Goal: Task Accomplishment & Management: Use online tool/utility

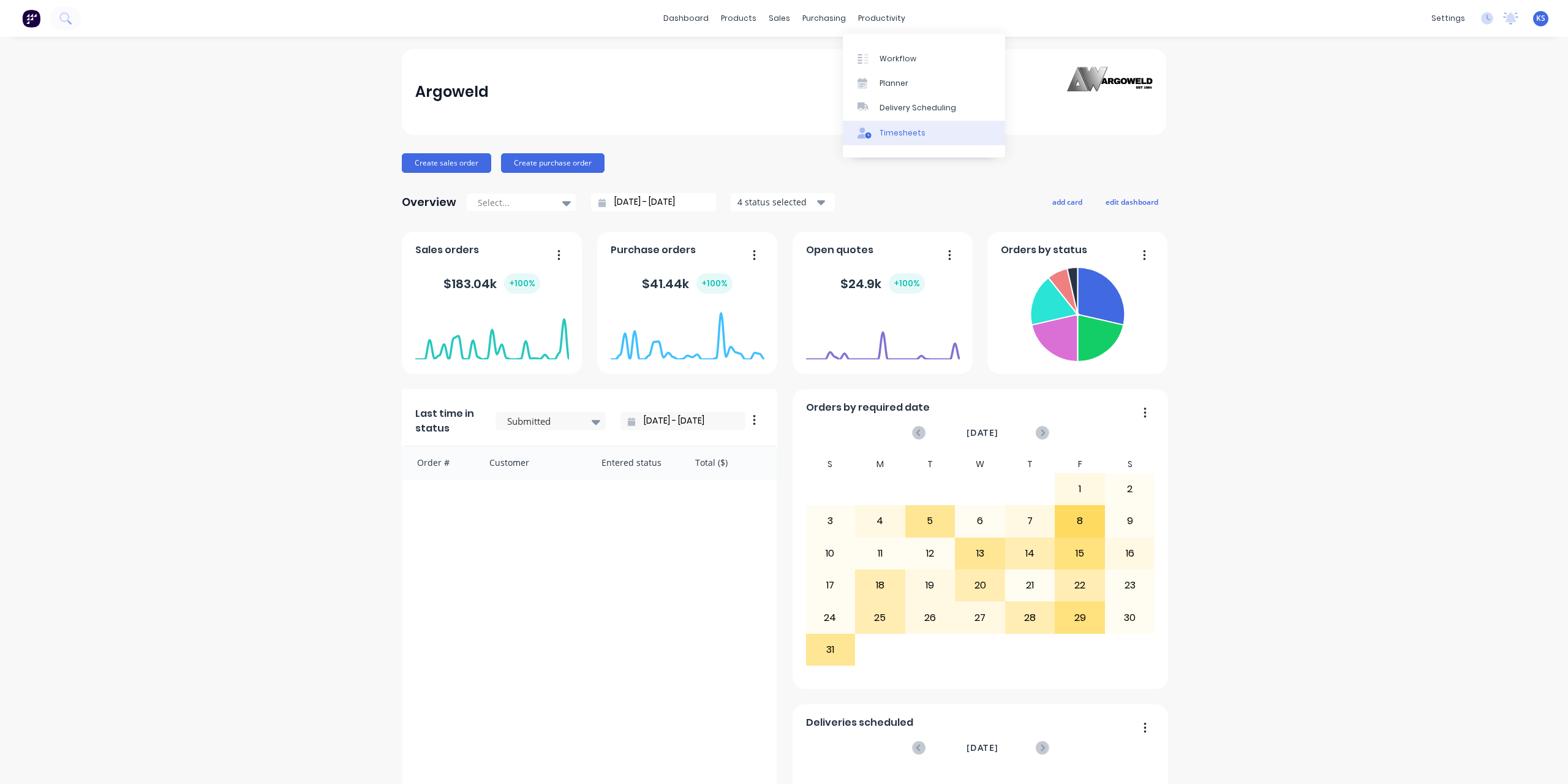
click at [888, 135] on div "Timesheets" at bounding box center [902, 133] width 46 height 11
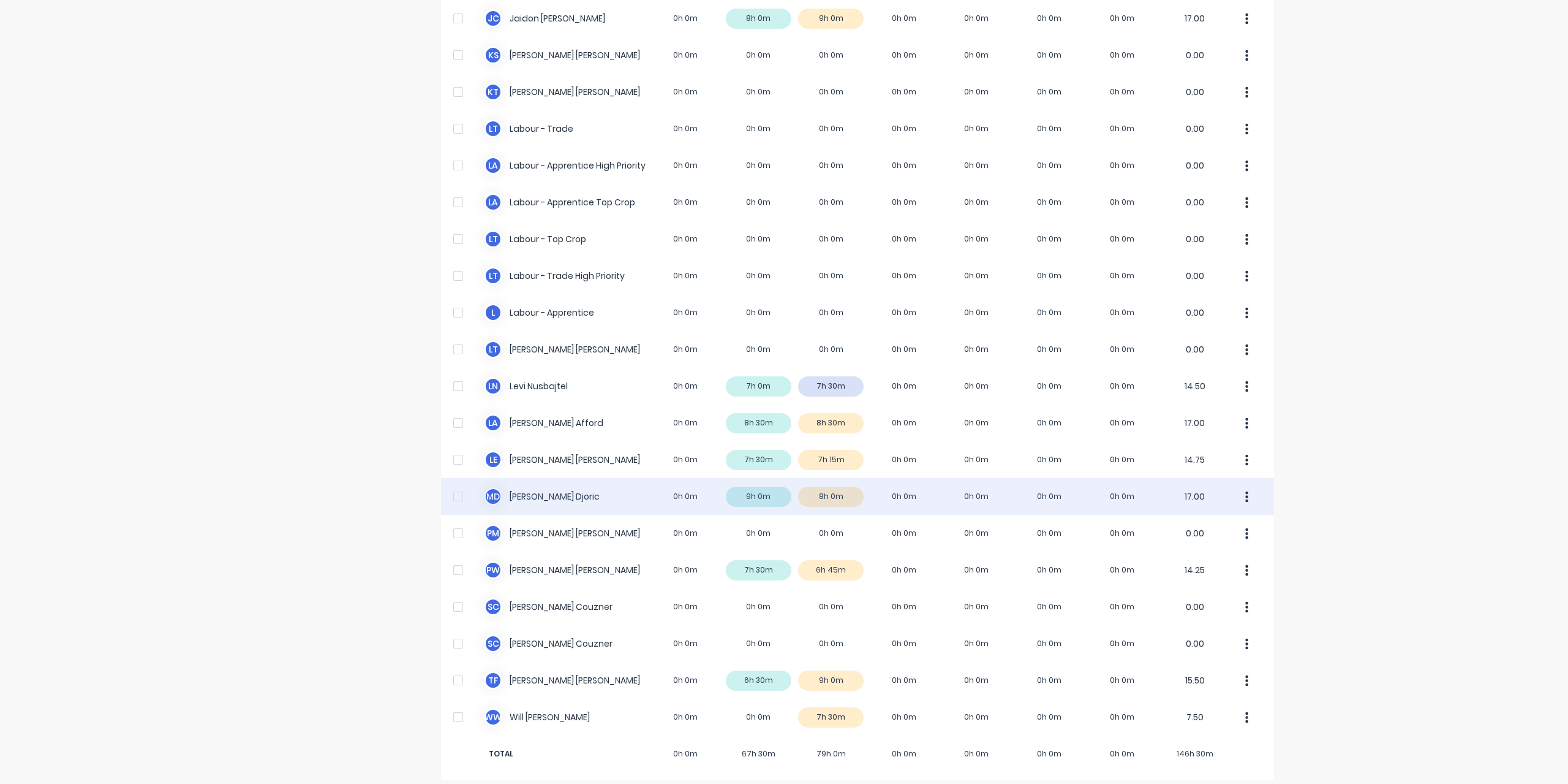
scroll to position [245, 0]
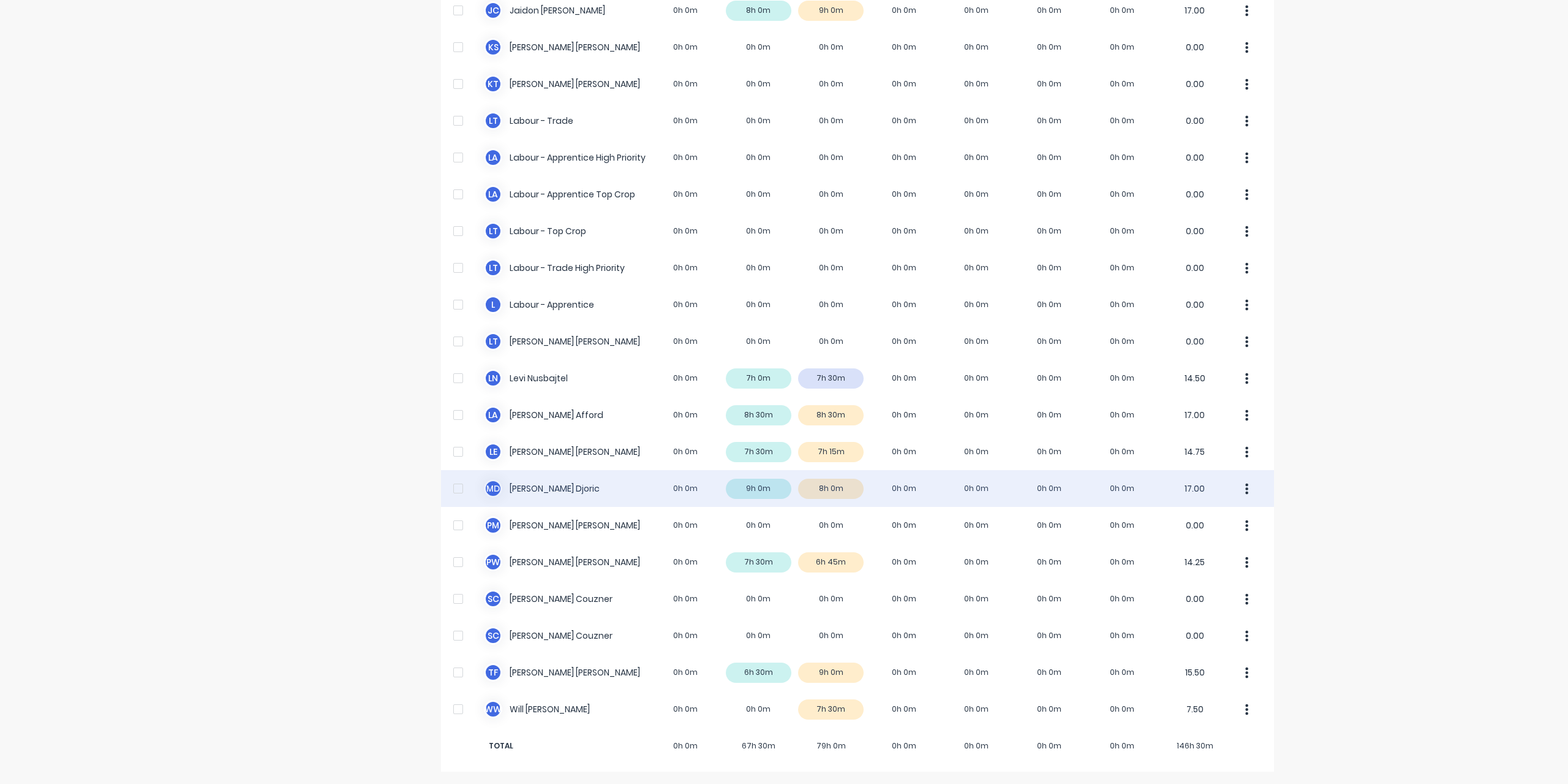
click at [547, 476] on div "M D [PERSON_NAME] 0h 0m 9h 0m 8h 0m 0h 0m 0h 0m 0h 0m 0h 0m 17.00" at bounding box center [857, 488] width 833 height 36
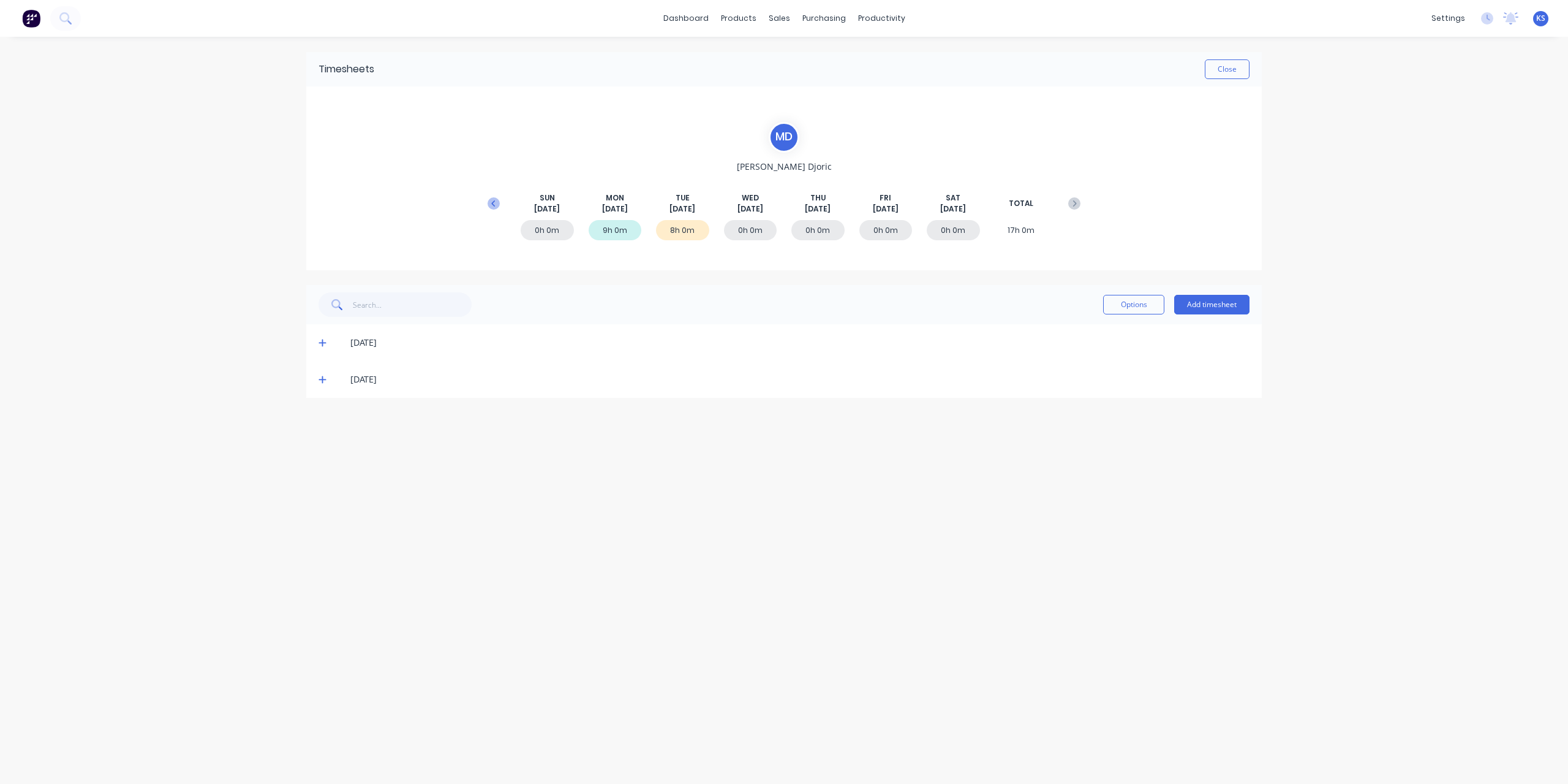
click at [496, 199] on icon at bounding box center [494, 203] width 12 height 12
click at [321, 528] on icon at bounding box center [322, 526] width 8 height 9
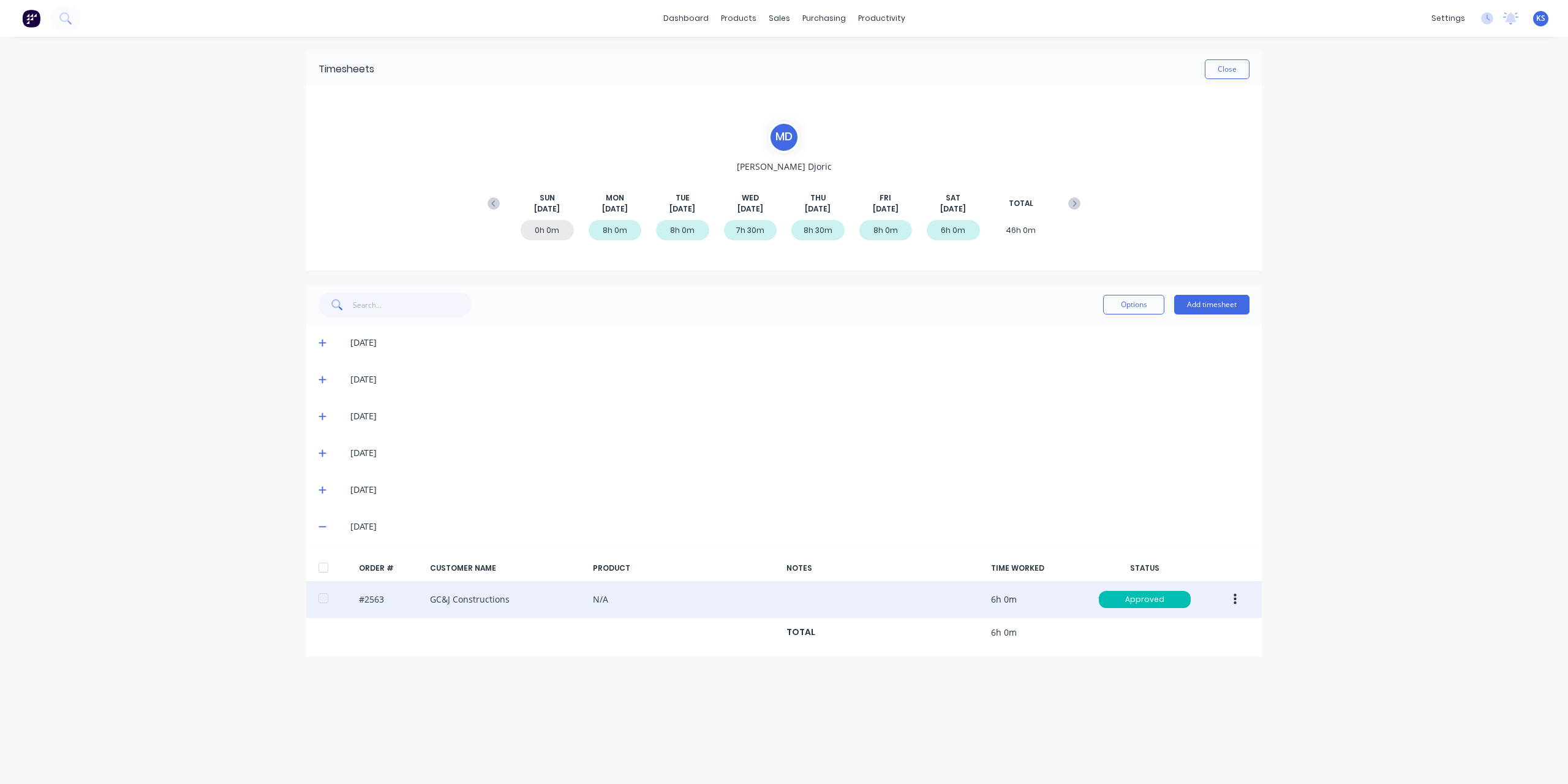
click at [1230, 603] on button "button" at bounding box center [1235, 599] width 29 height 22
click at [1145, 669] on button "Edit" at bounding box center [1191, 681] width 116 height 24
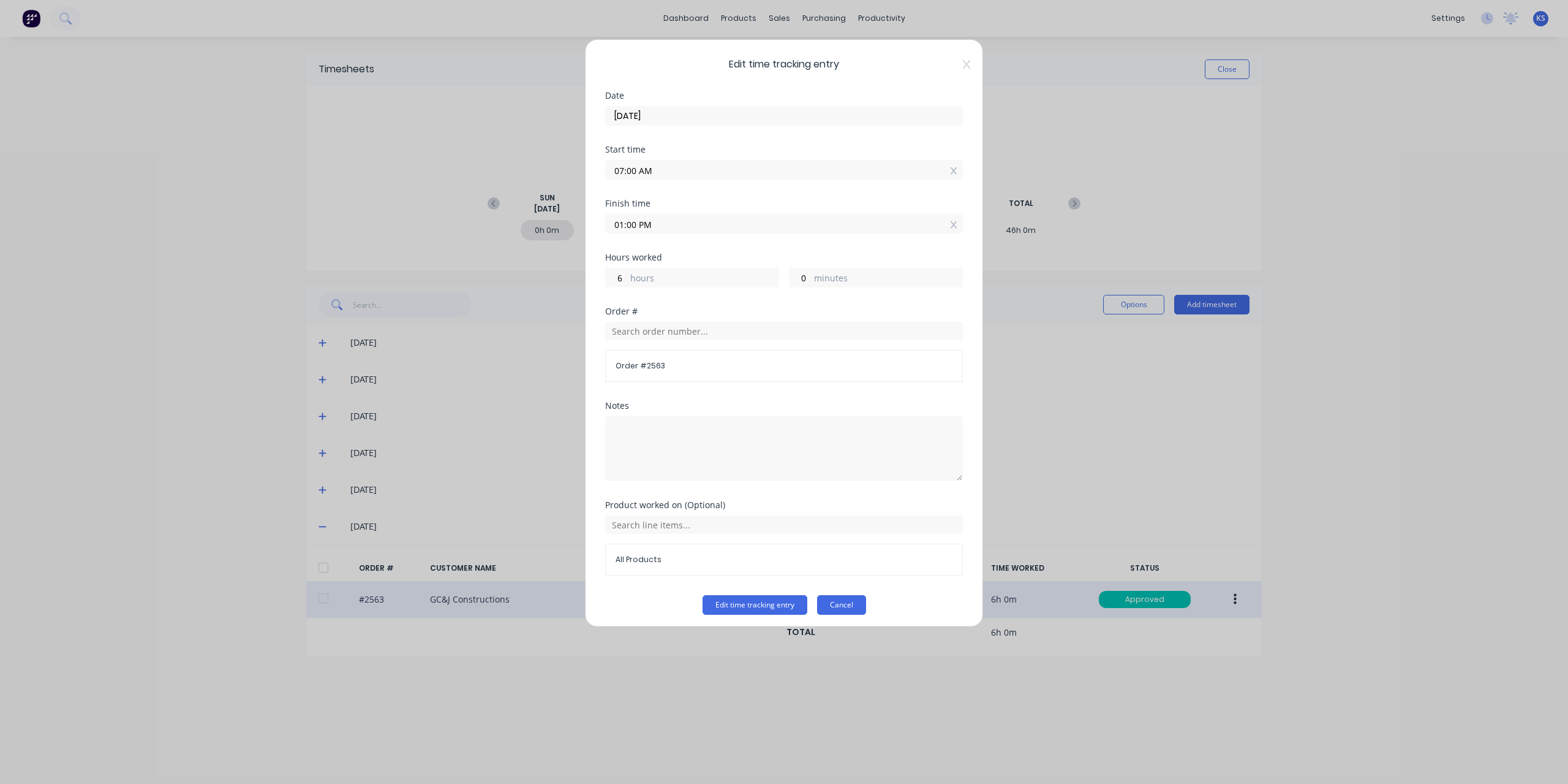
click at [856, 603] on button "Cancel" at bounding box center [842, 604] width 49 height 20
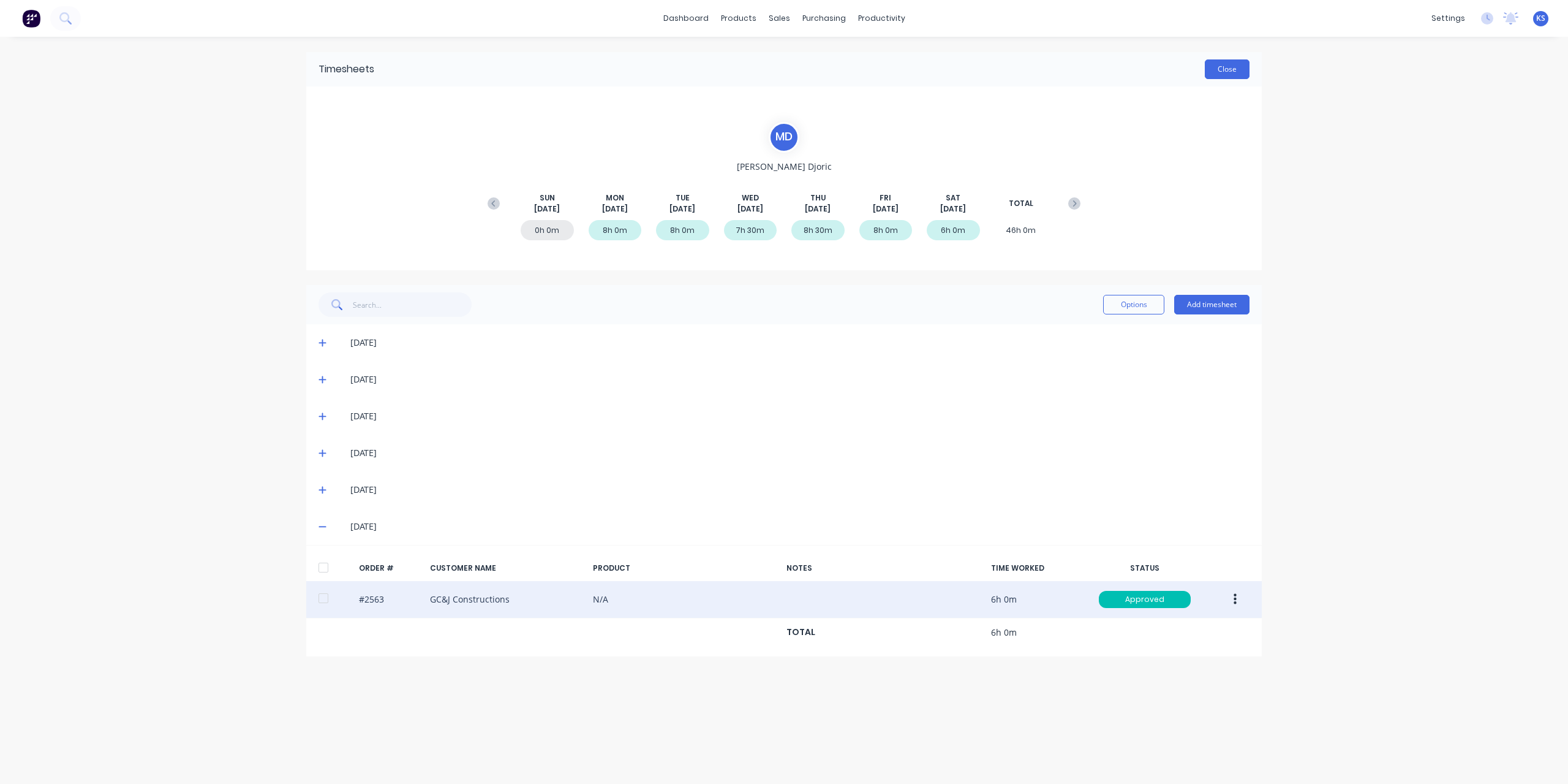
click at [1219, 72] on button "Close" at bounding box center [1227, 69] width 45 height 20
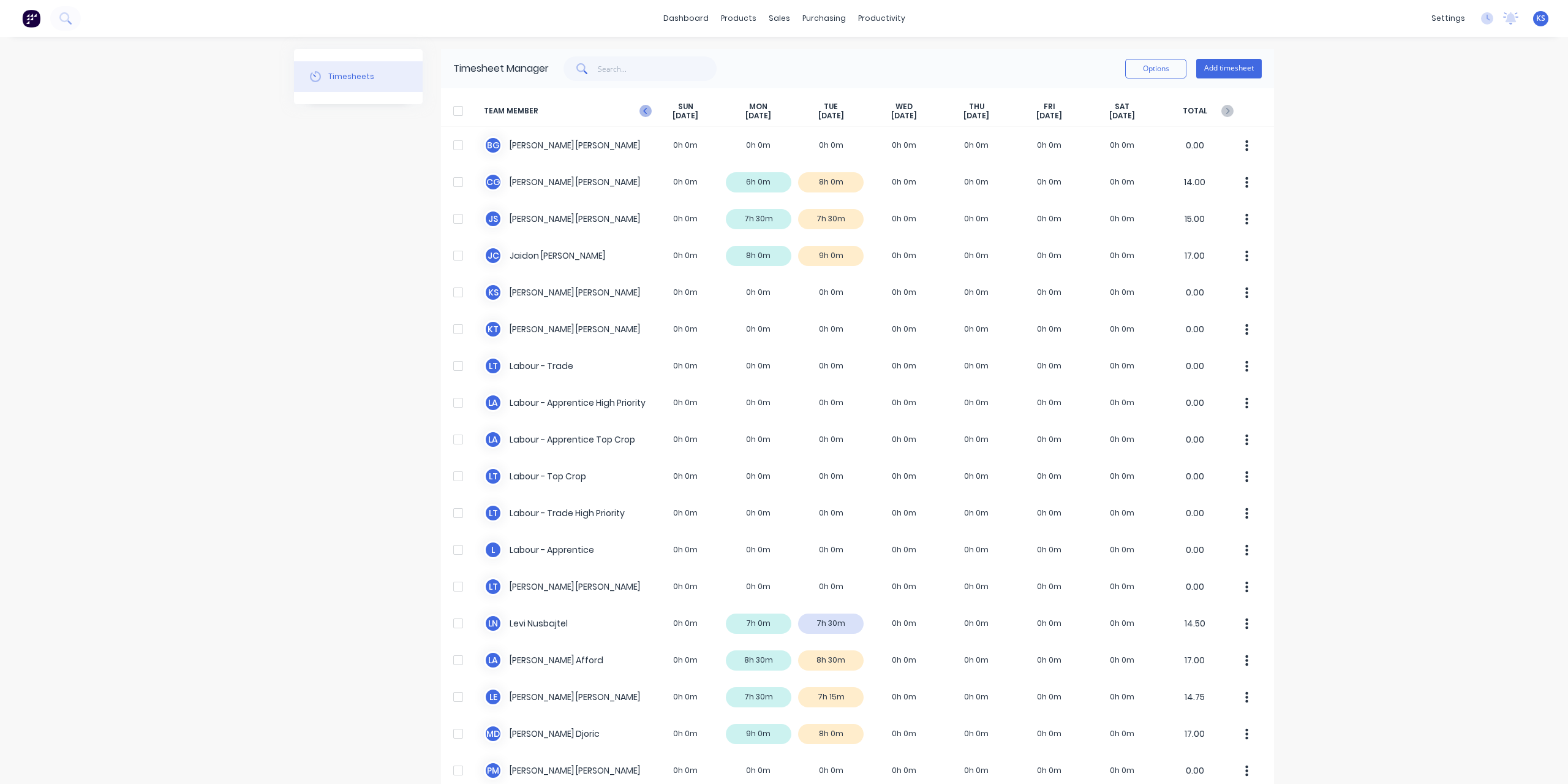
click at [643, 109] on icon at bounding box center [646, 111] width 12 height 12
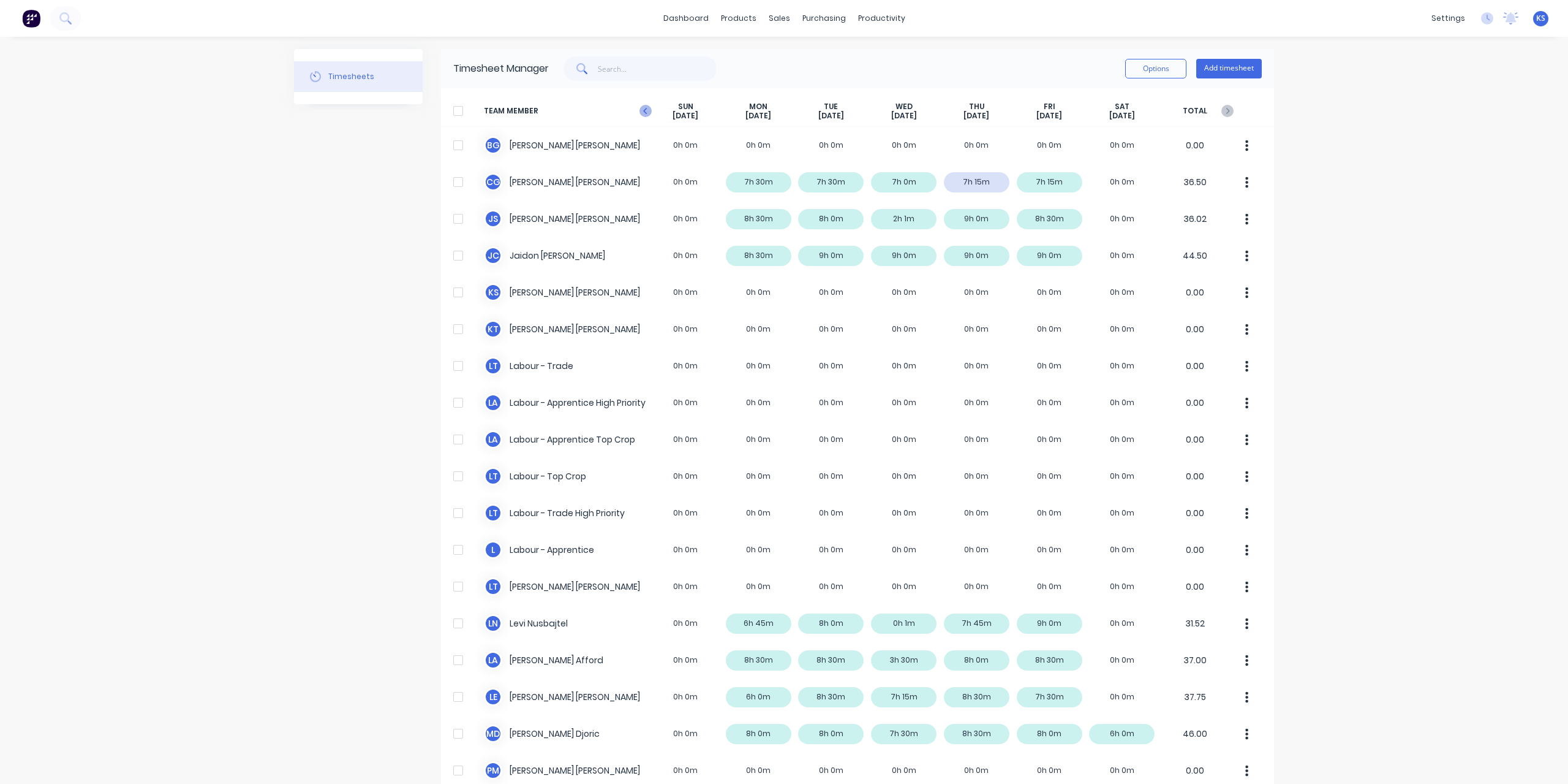
click at [643, 109] on icon at bounding box center [645, 110] width 3 height 6
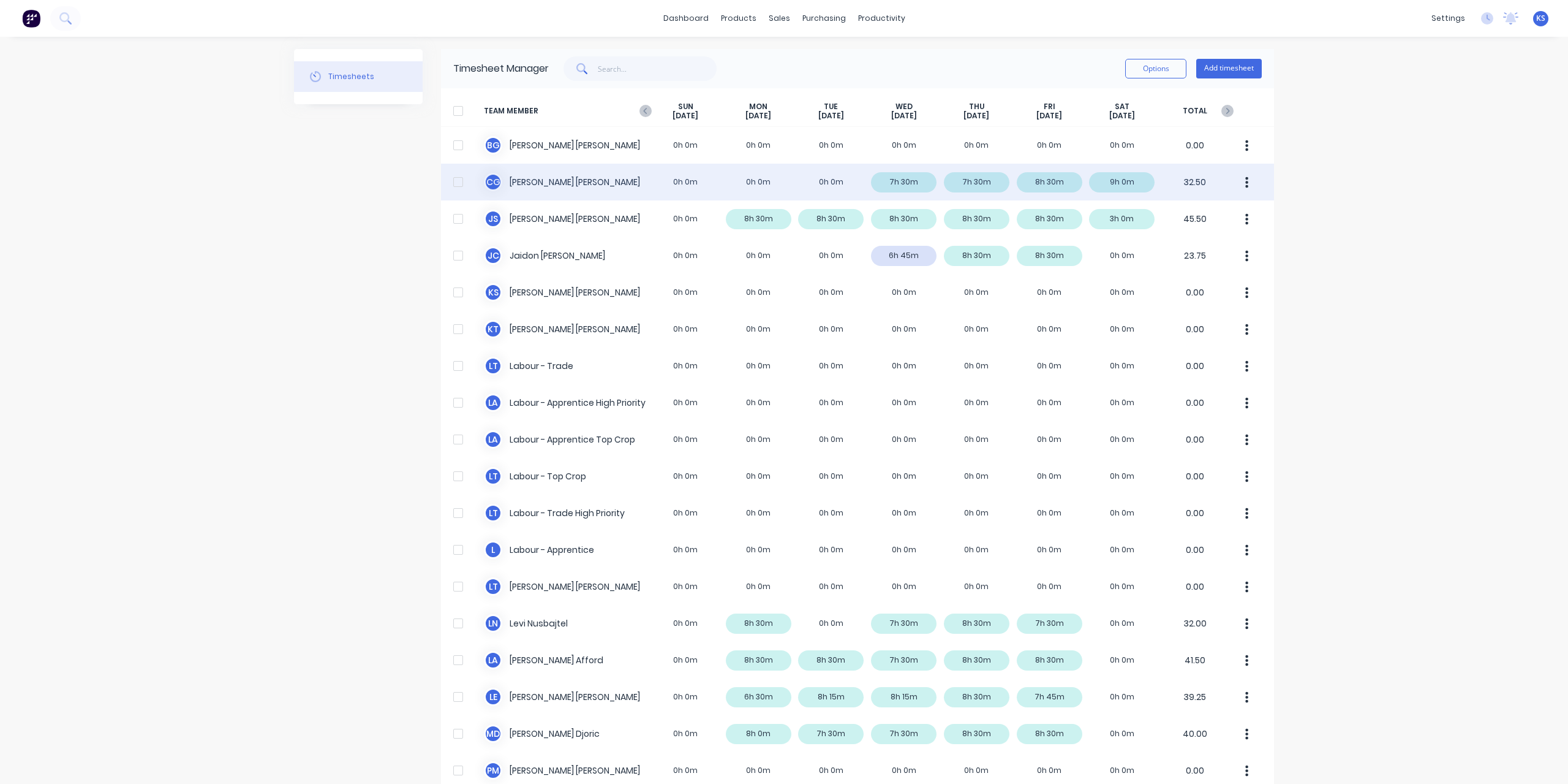
click at [894, 178] on div "C G [PERSON_NAME] 0h 0m 0h 0m 0h 0m 7h 30m 7h 30m 8h 30m 9h 0m 32.50" at bounding box center [857, 181] width 833 height 36
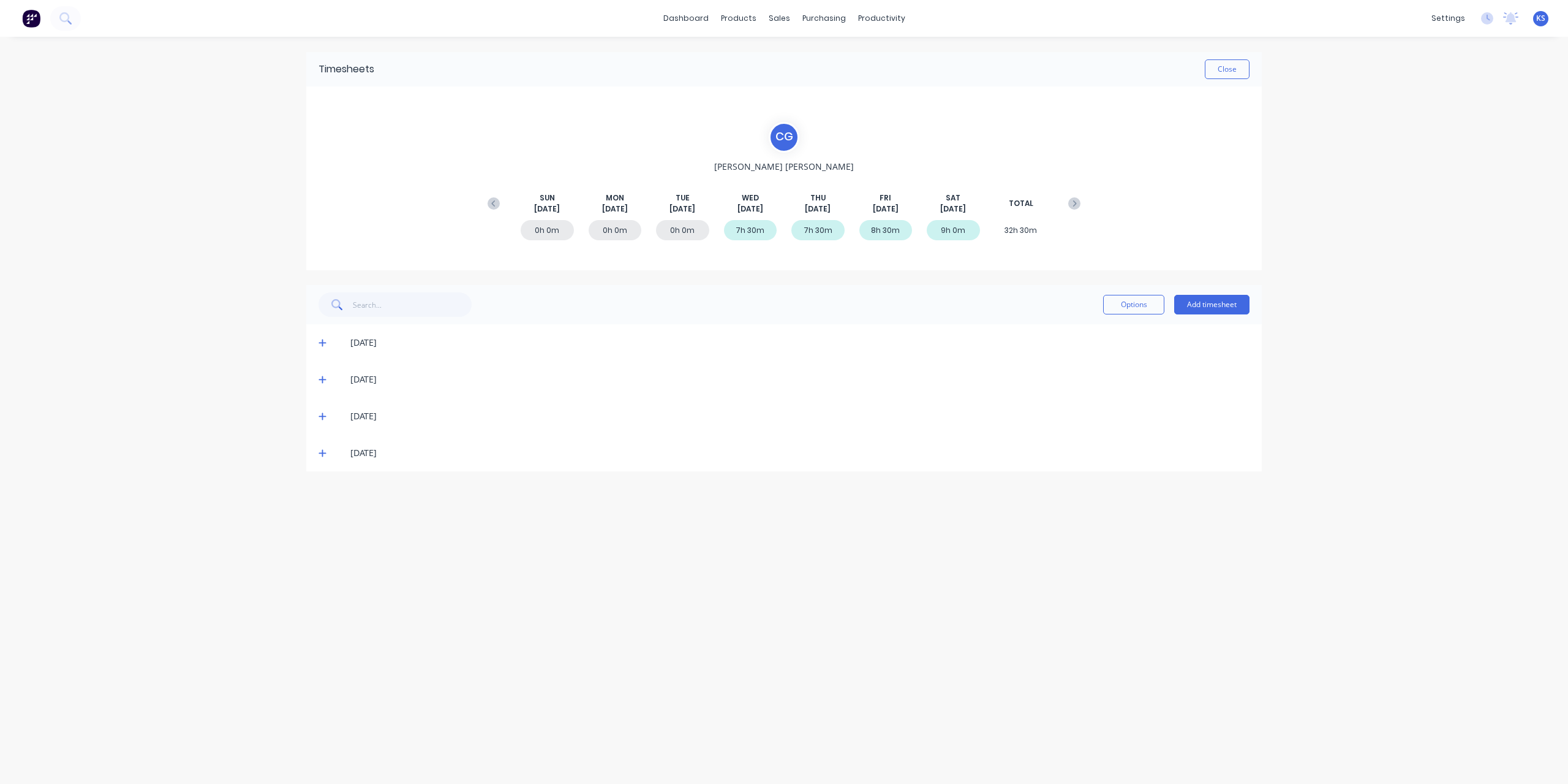
click at [322, 415] on icon at bounding box center [322, 416] width 8 height 9
click at [325, 600] on icon at bounding box center [322, 602] width 8 height 9
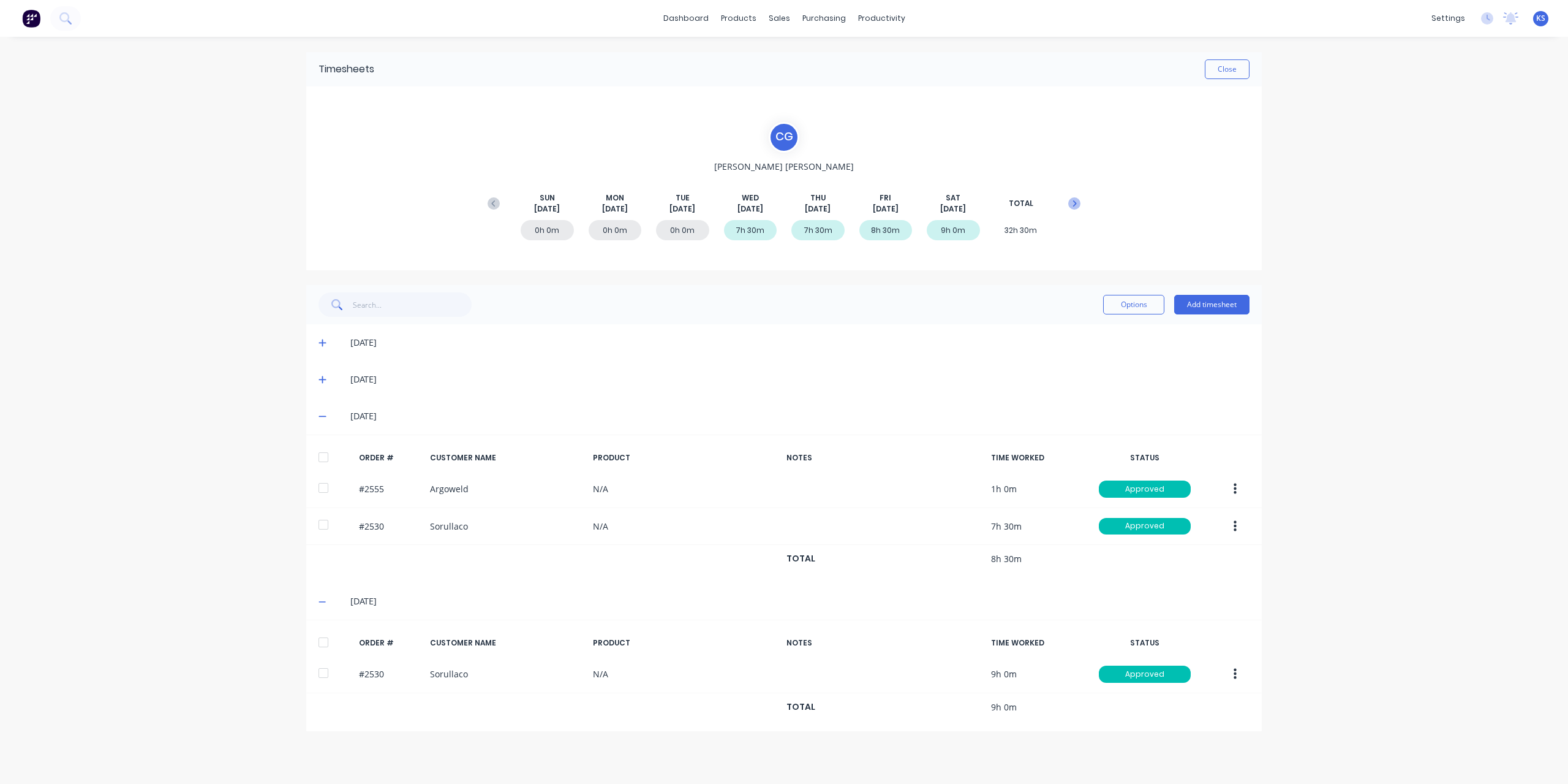
click at [1074, 201] on icon at bounding box center [1075, 203] width 3 height 6
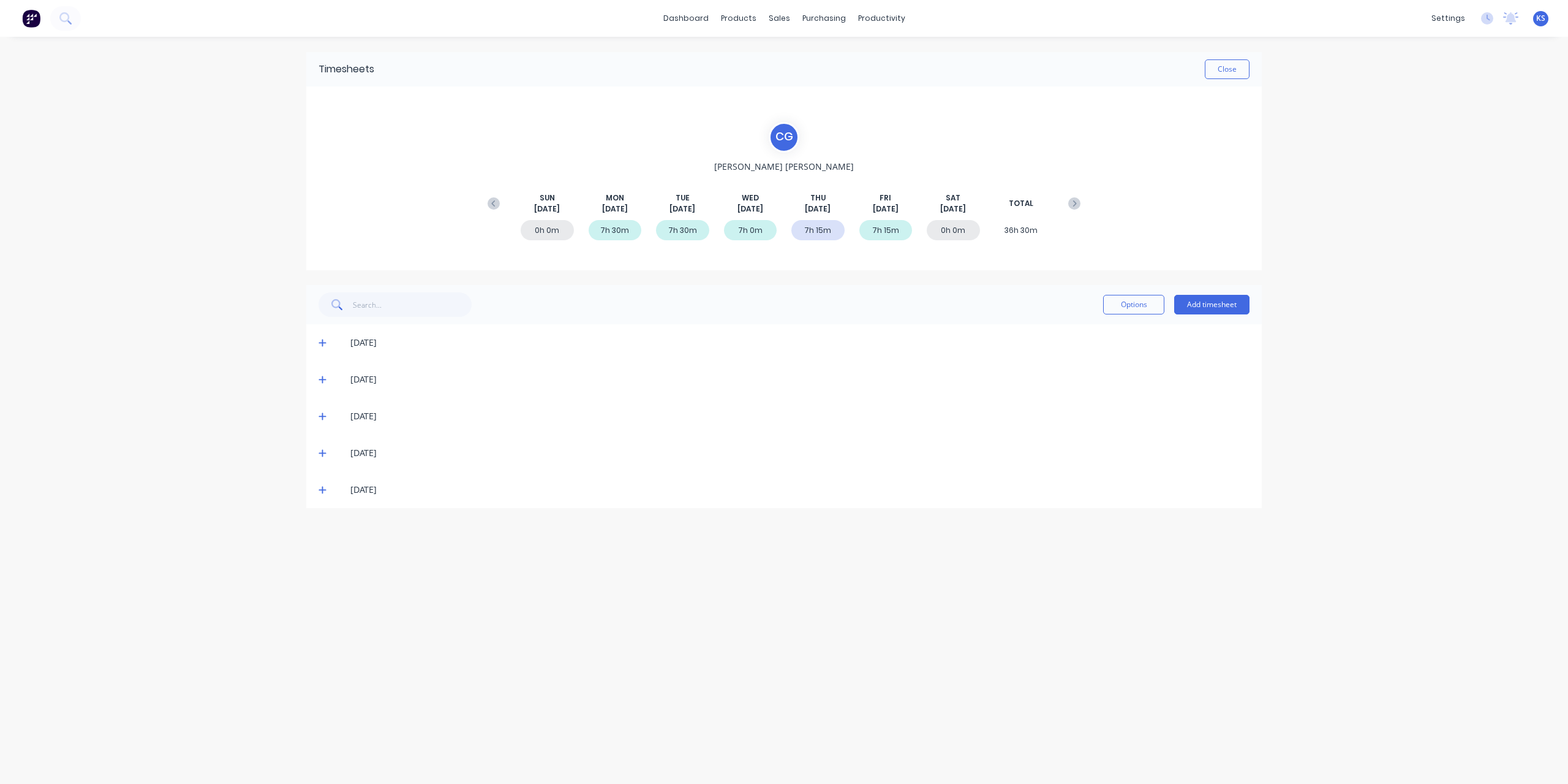
click at [322, 345] on icon at bounding box center [322, 343] width 7 height 7
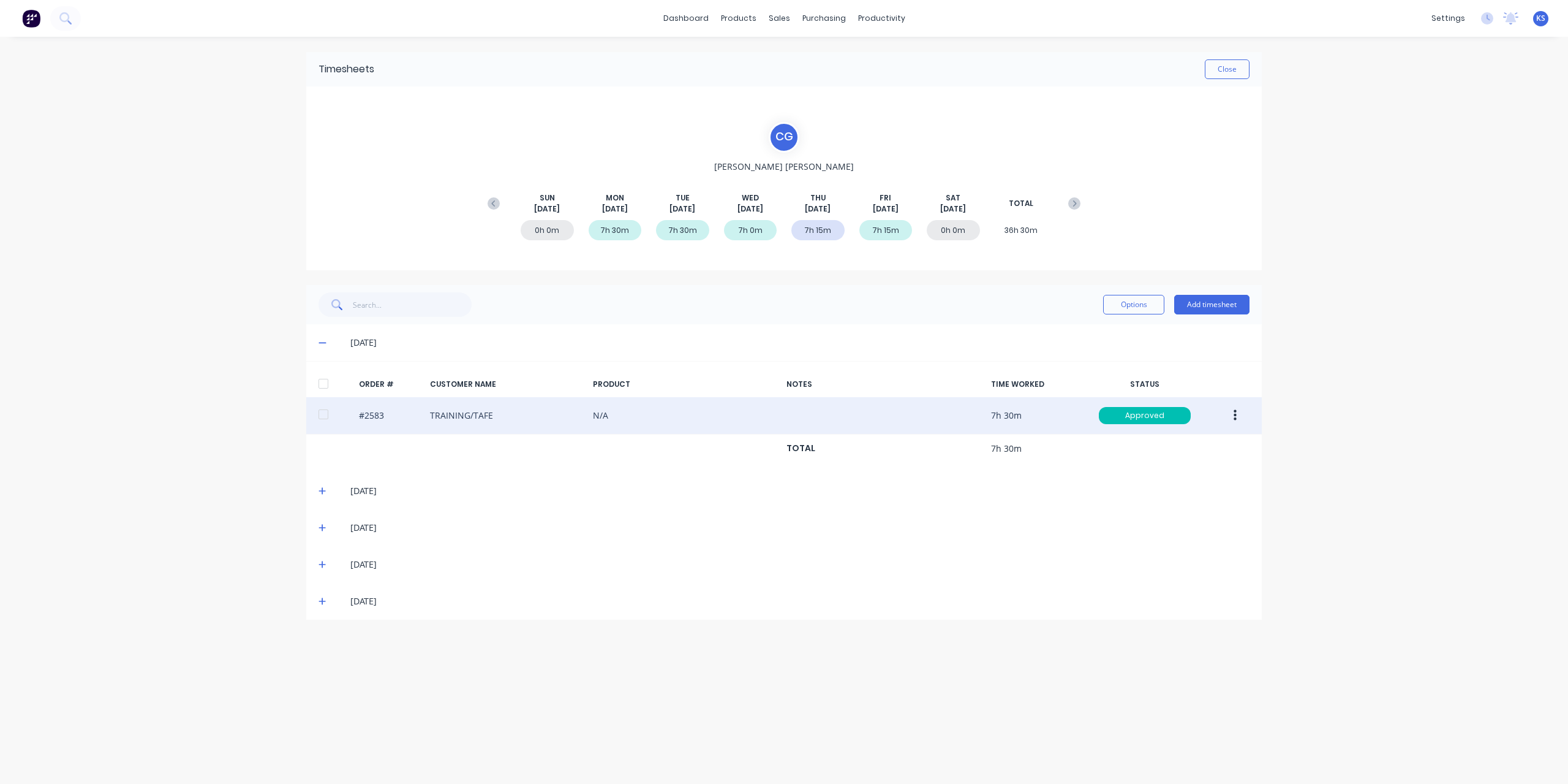
click at [1243, 418] on button "button" at bounding box center [1235, 415] width 29 height 22
click at [1175, 496] on div "Edit" at bounding box center [1191, 497] width 95 height 17
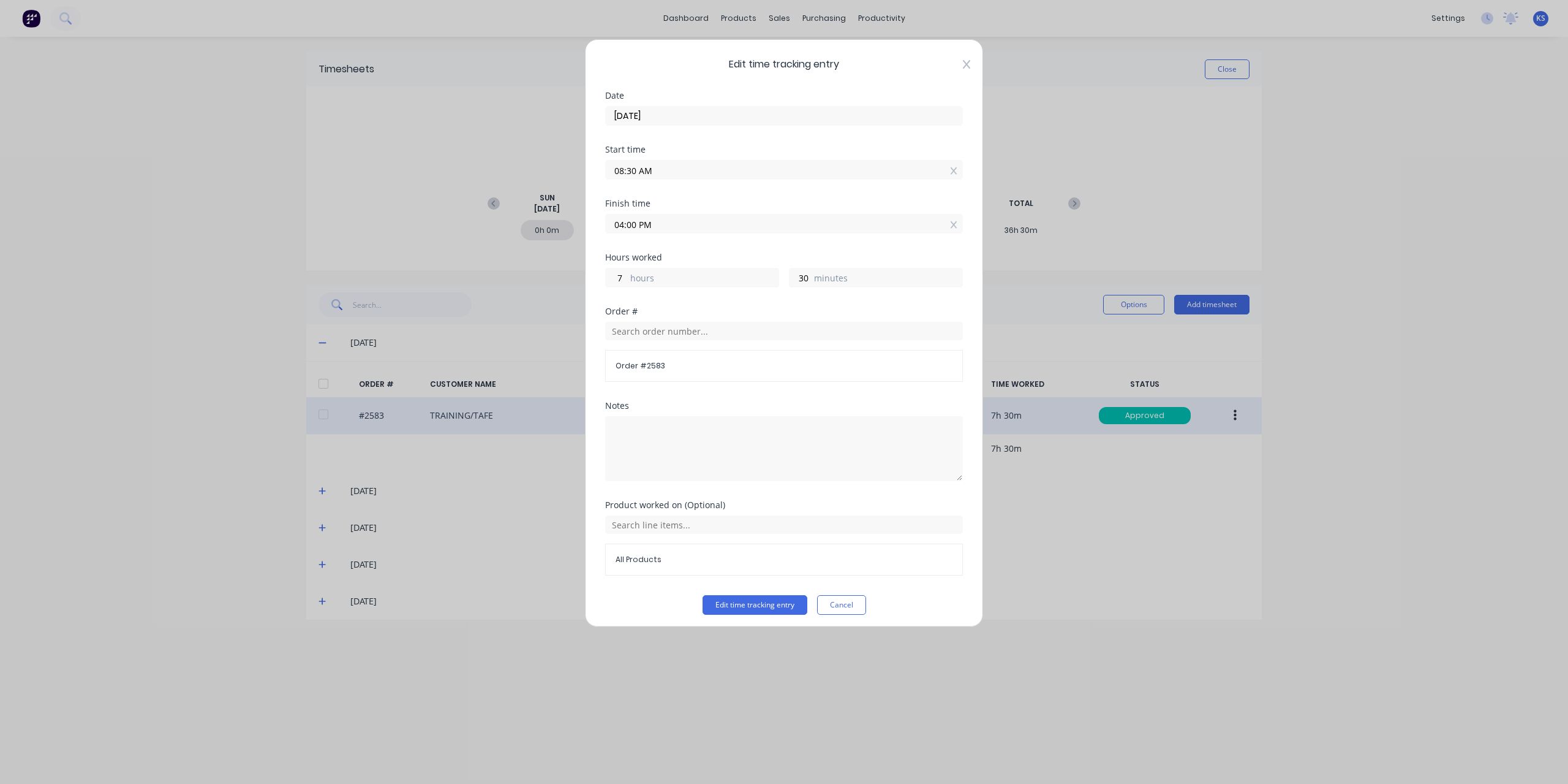
click at [962, 63] on icon at bounding box center [966, 63] width 7 height 10
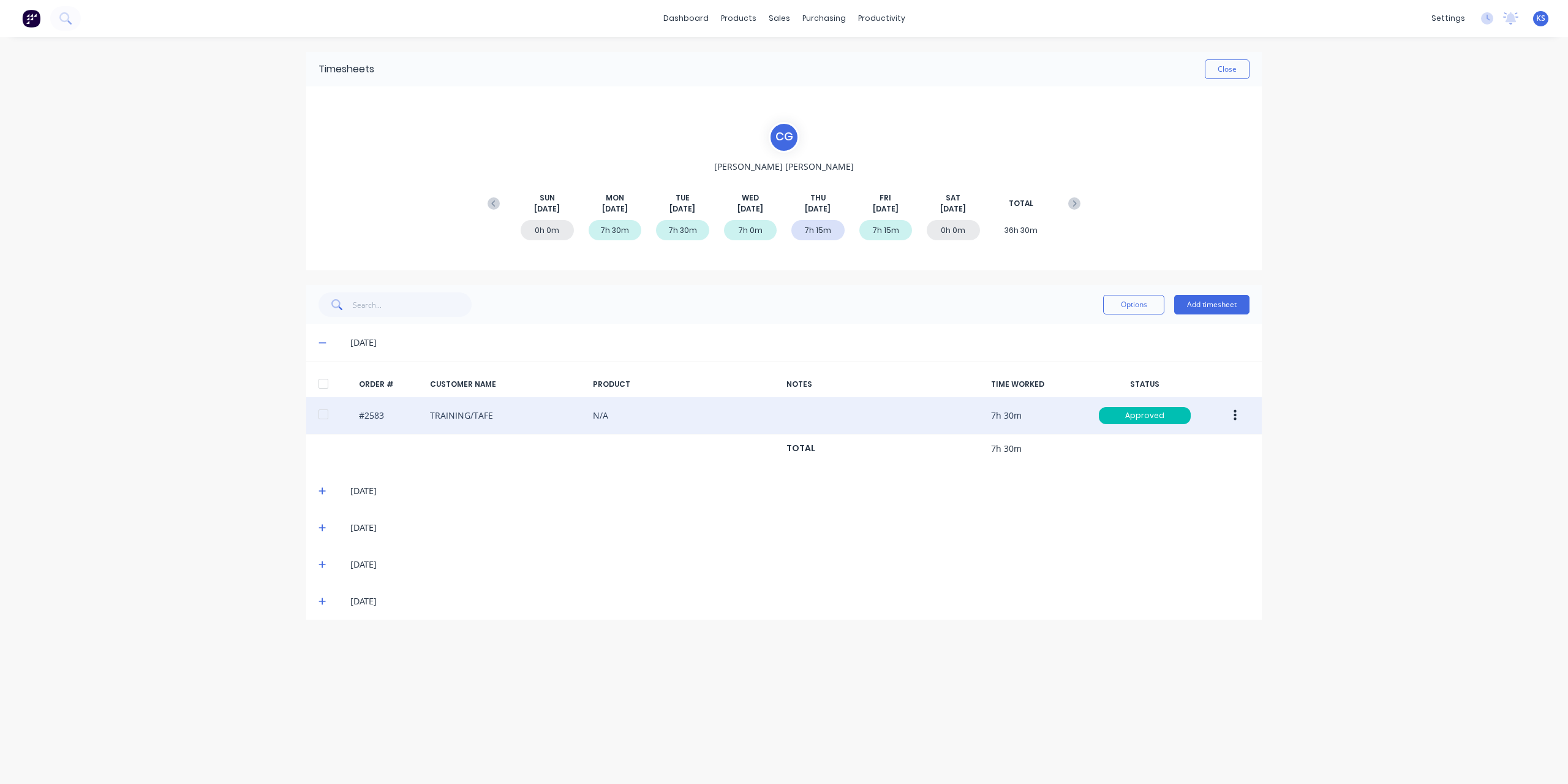
click at [325, 482] on div "[DATE]" at bounding box center [784, 491] width 955 height 36
click at [325, 488] on icon at bounding box center [322, 491] width 8 height 9
click at [323, 635] on icon at bounding box center [322, 639] width 8 height 9
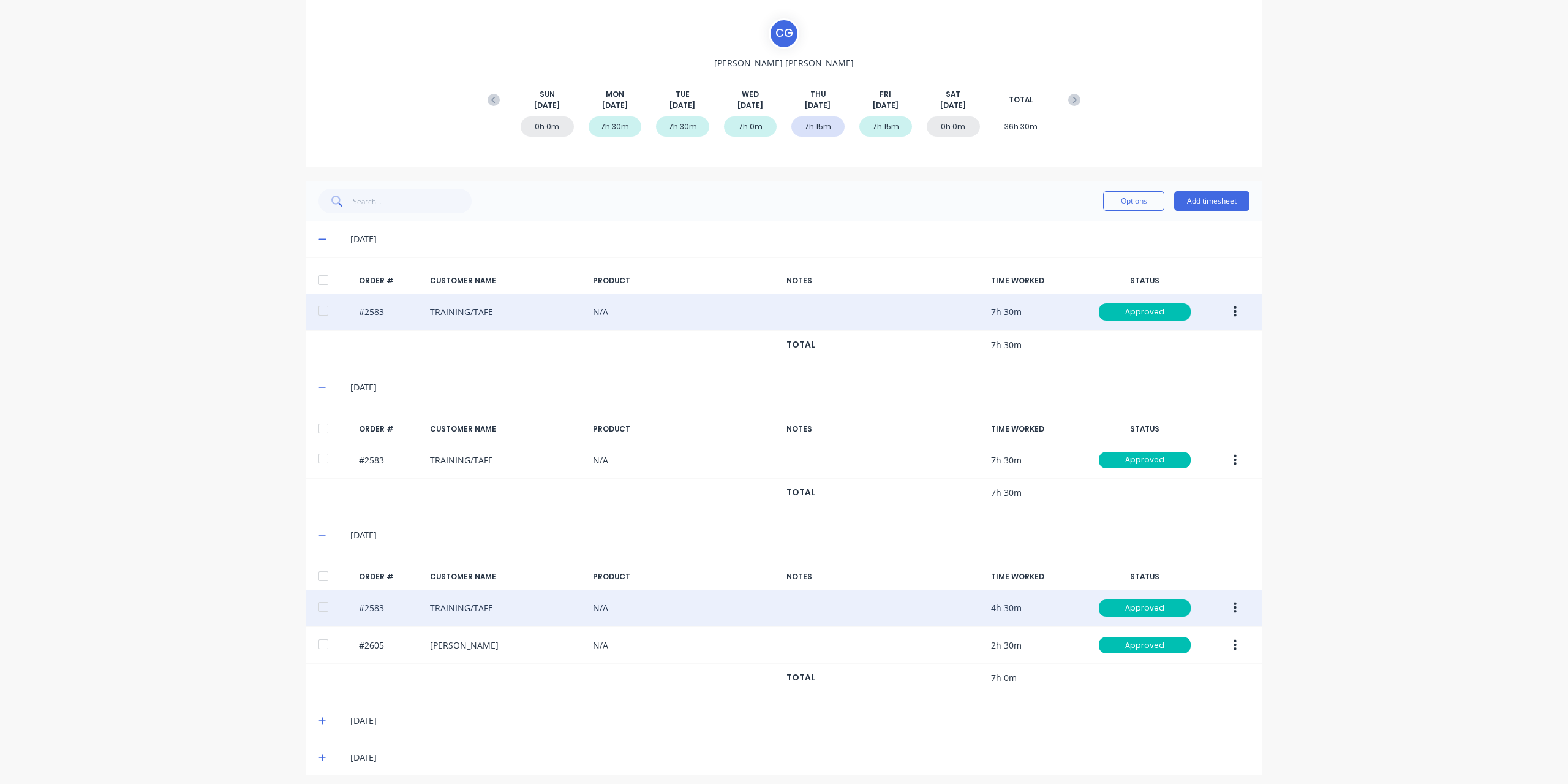
scroll to position [106, 0]
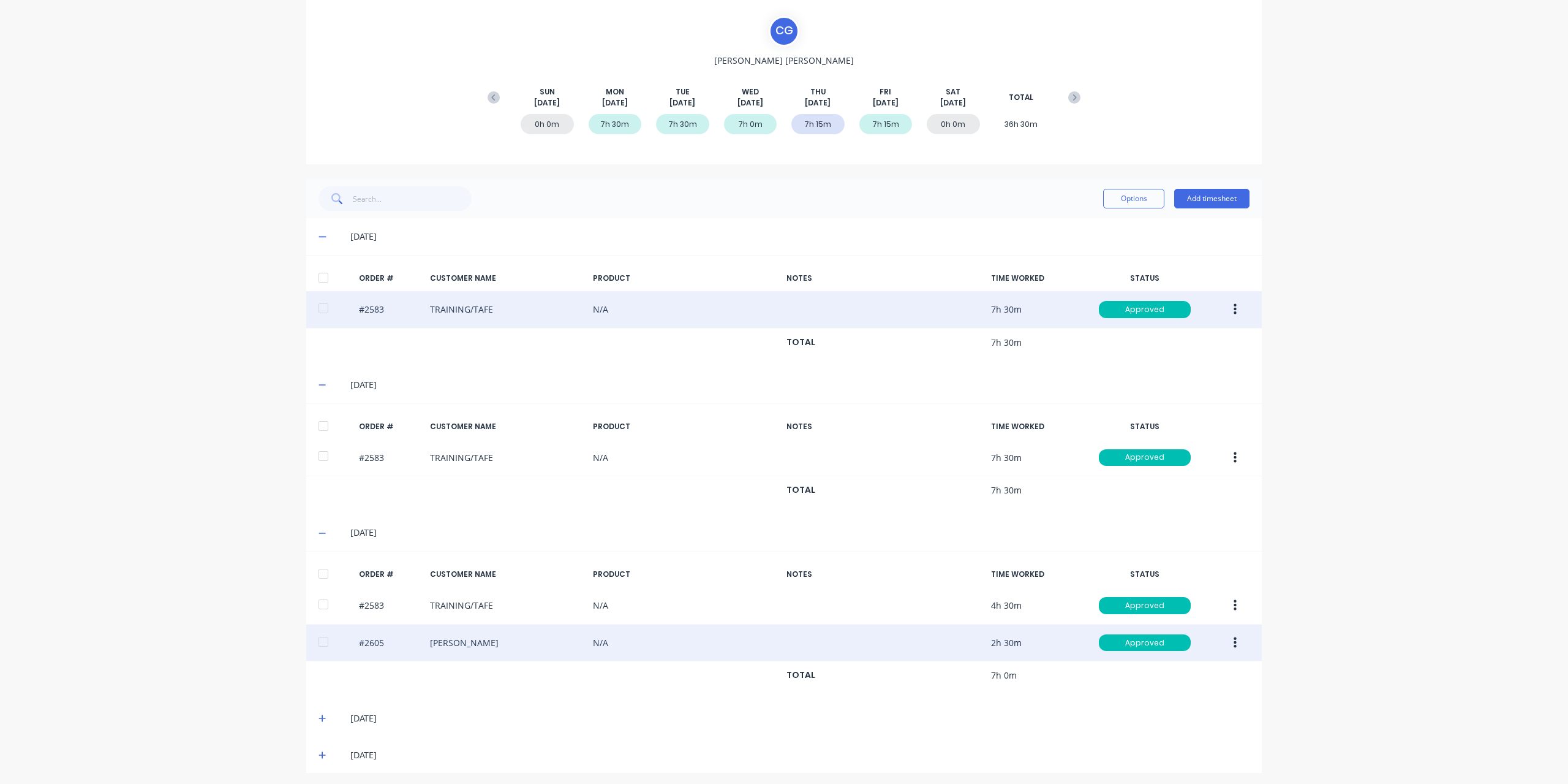
click at [1223, 645] on button "button" at bounding box center [1235, 642] width 29 height 22
click at [1148, 721] on div "Edit" at bounding box center [1191, 724] width 95 height 17
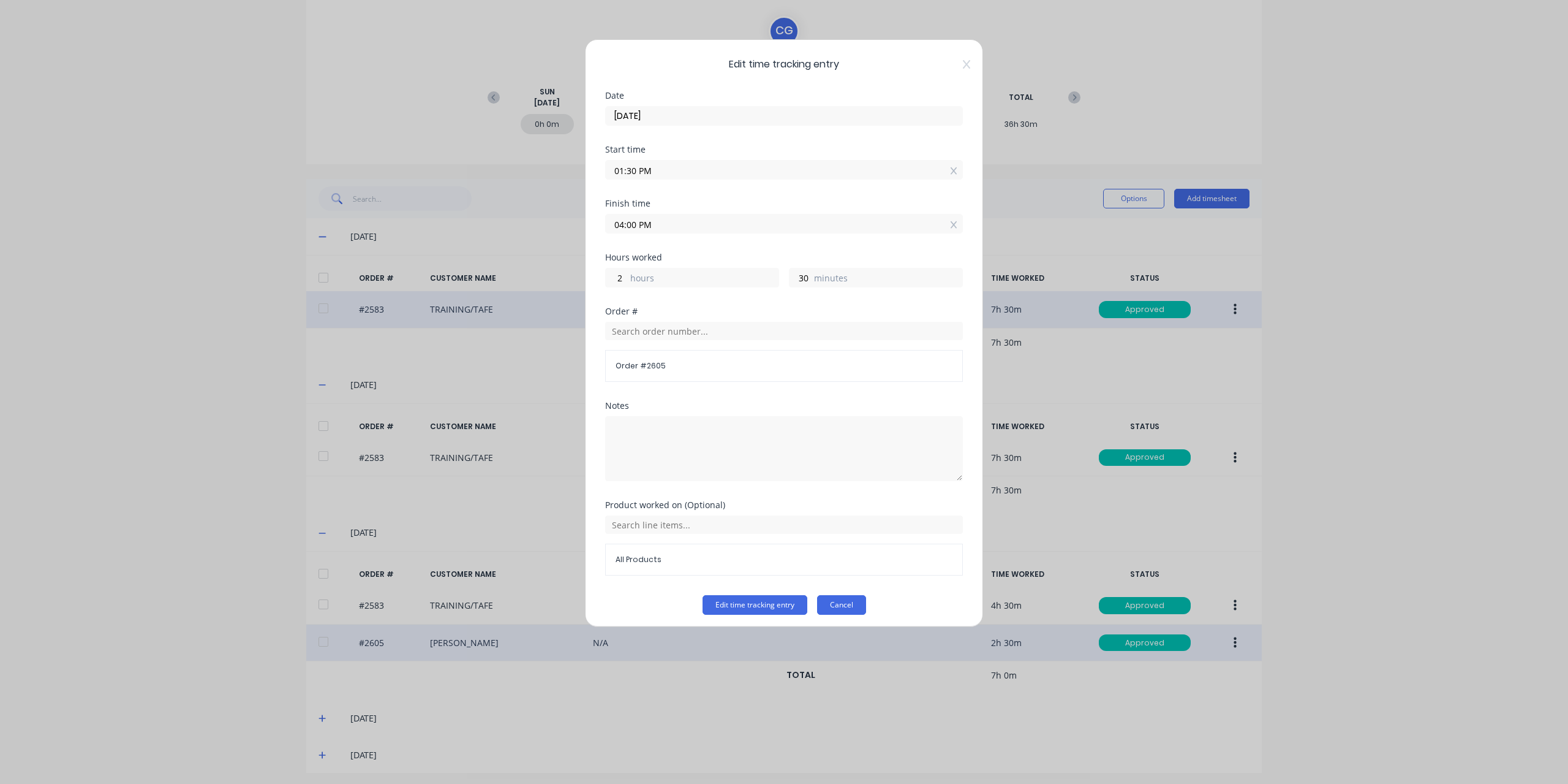
click at [848, 607] on button "Cancel" at bounding box center [842, 604] width 49 height 20
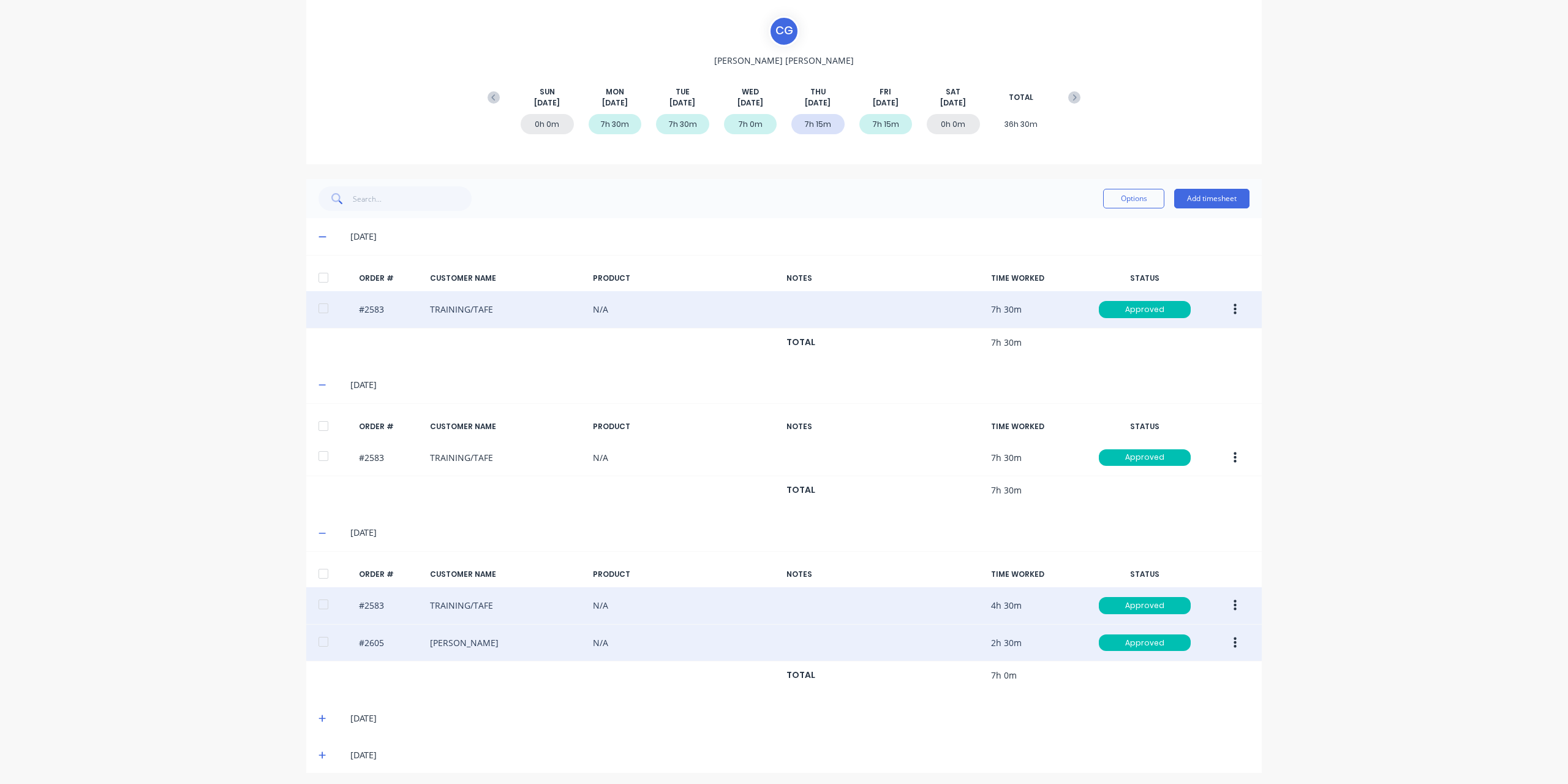
click at [1227, 605] on button "button" at bounding box center [1235, 605] width 29 height 22
click at [1153, 681] on div "Edit" at bounding box center [1191, 687] width 95 height 17
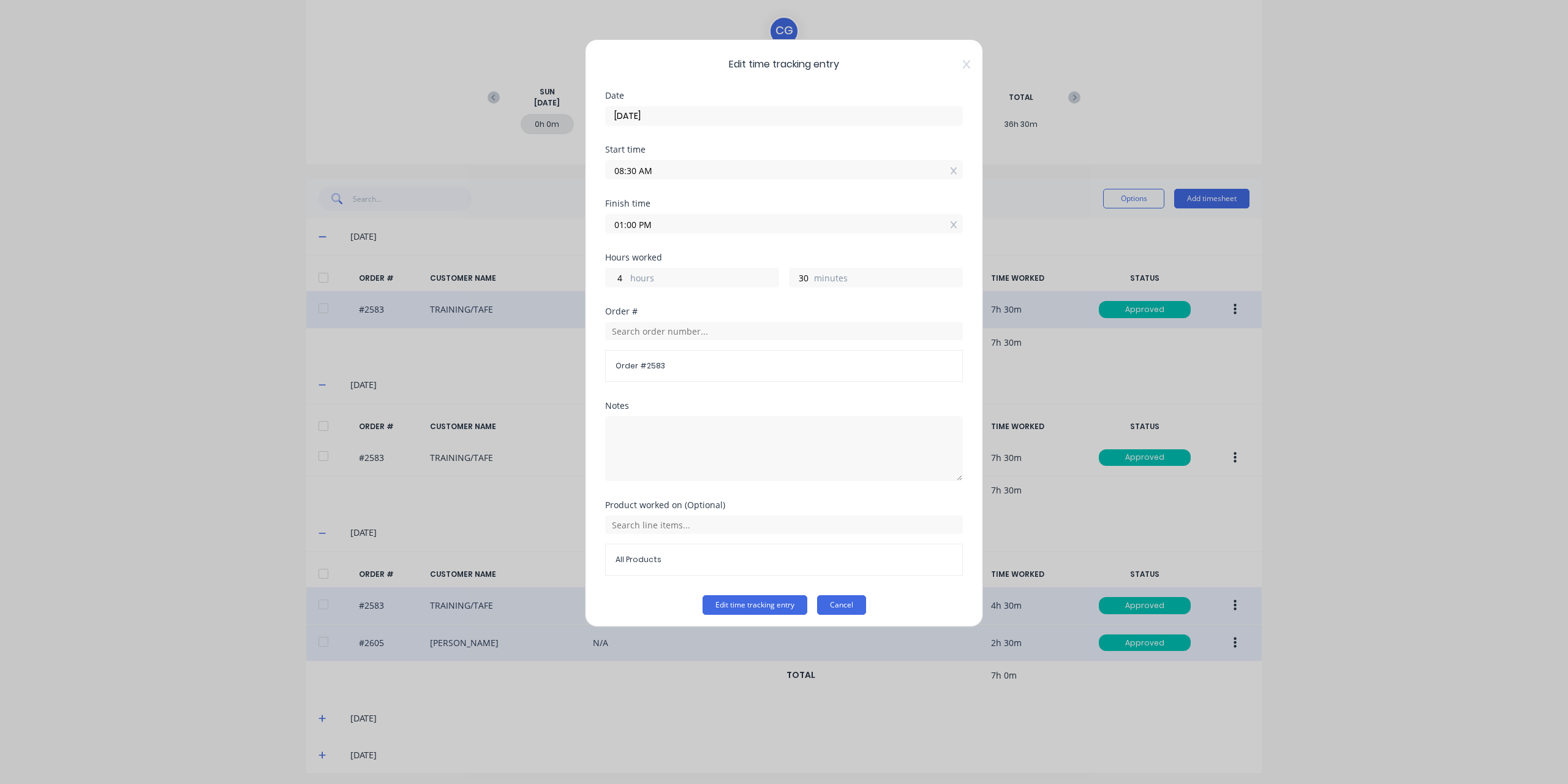
click at [846, 602] on button "Cancel" at bounding box center [842, 604] width 49 height 20
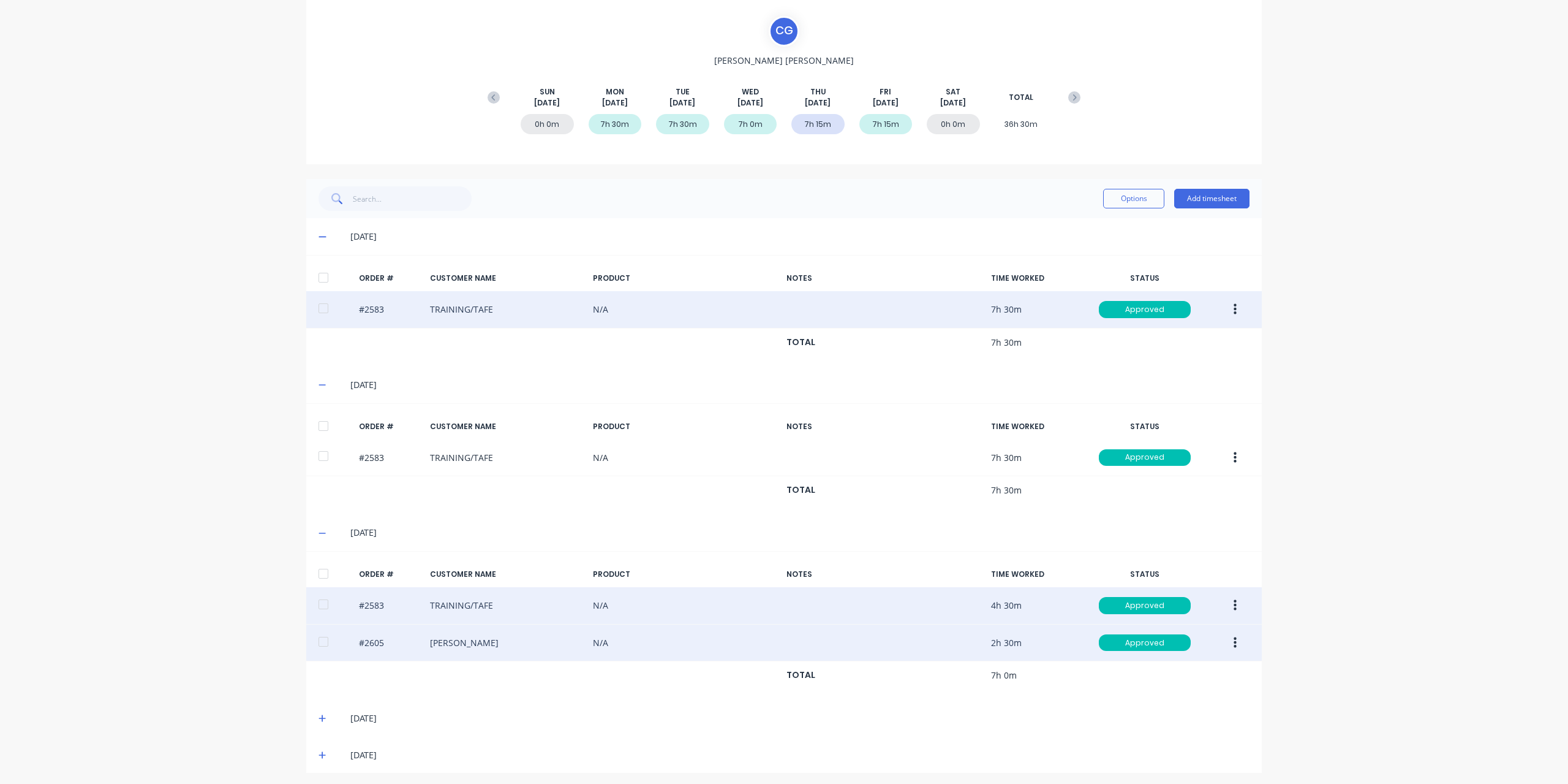
click at [319, 714] on icon at bounding box center [322, 718] width 8 height 9
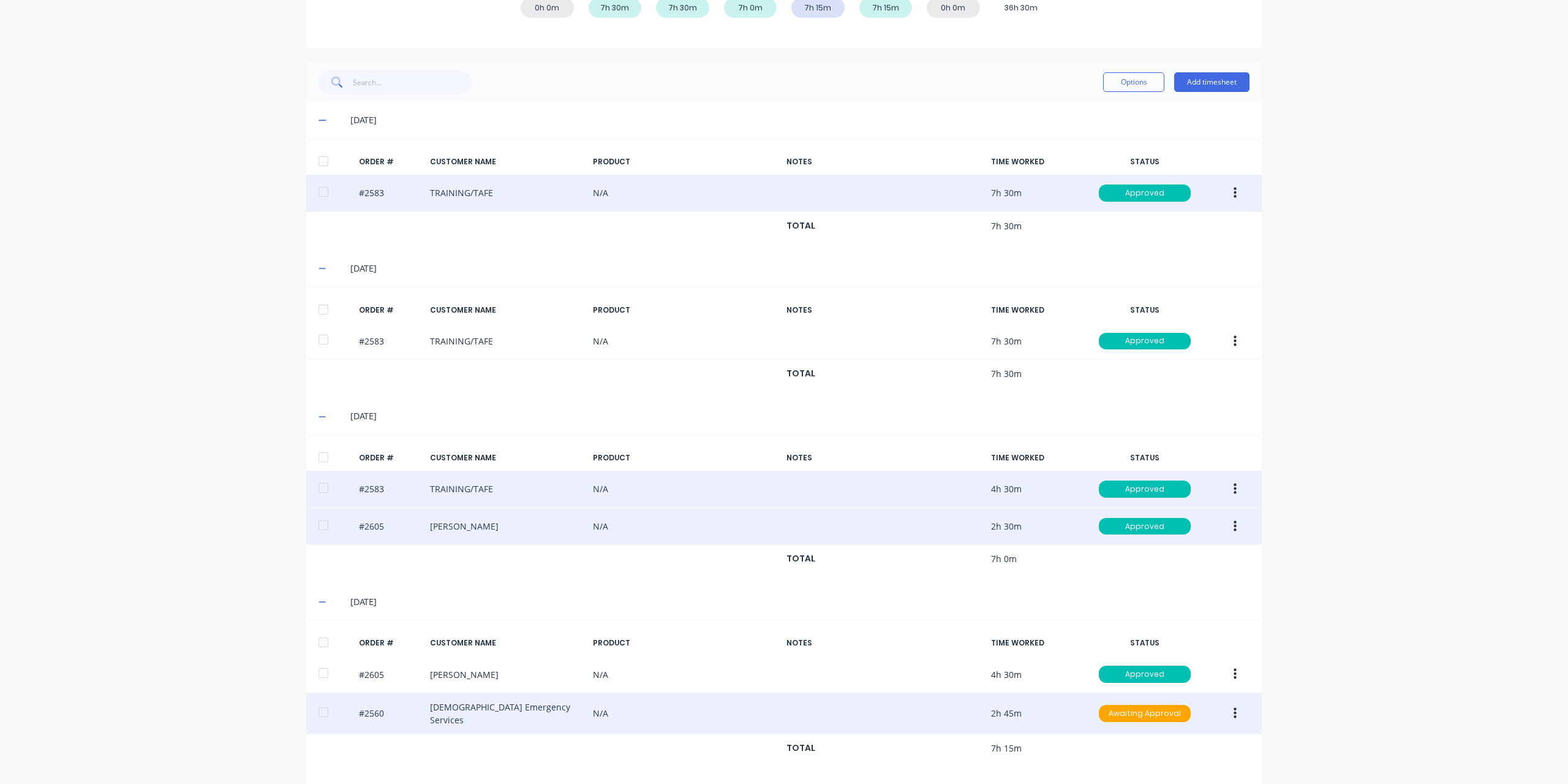
scroll to position [257, 0]
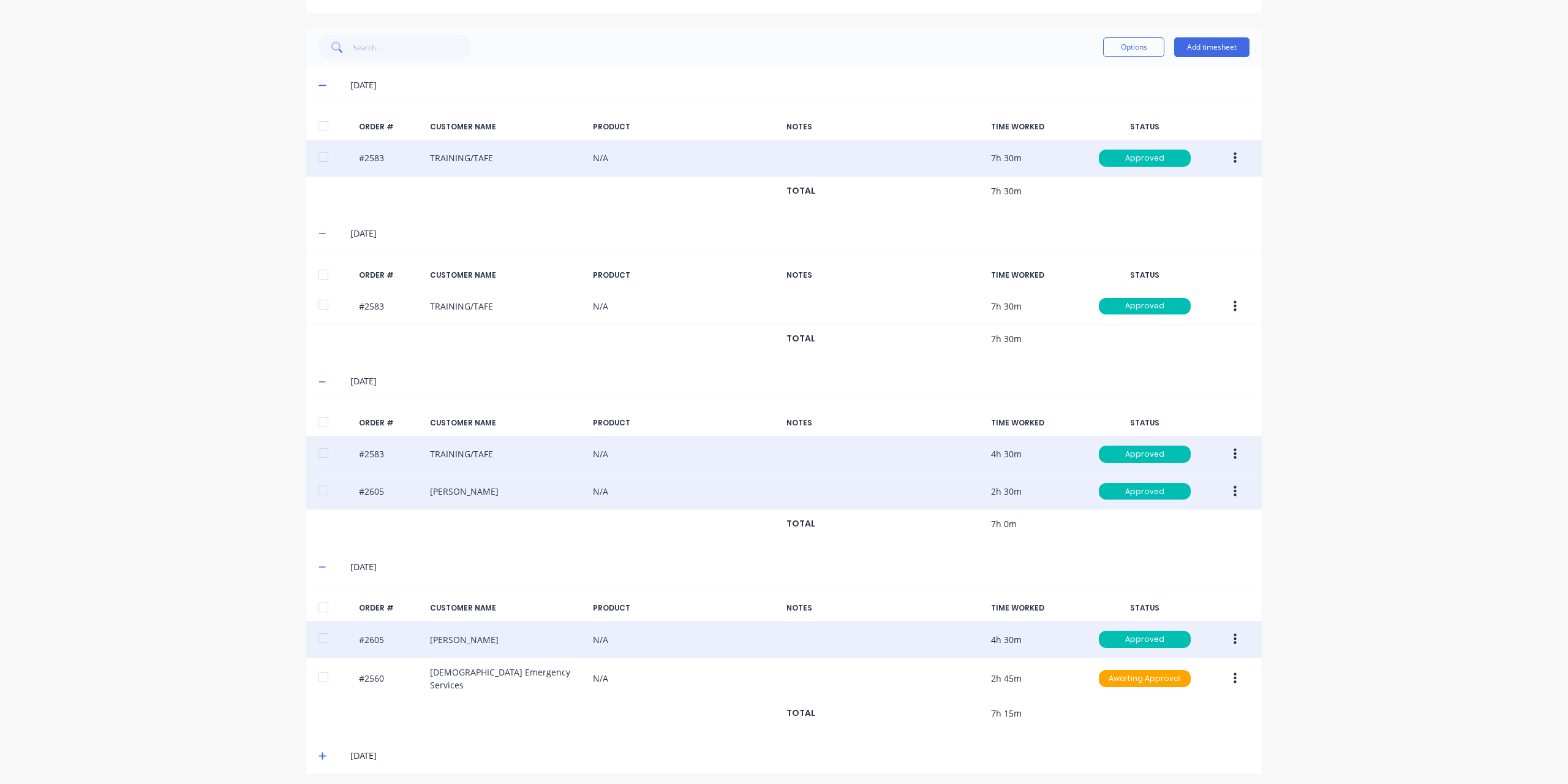
click at [1232, 641] on button "button" at bounding box center [1235, 638] width 29 height 22
click at [1165, 711] on div "Edit" at bounding box center [1191, 720] width 95 height 17
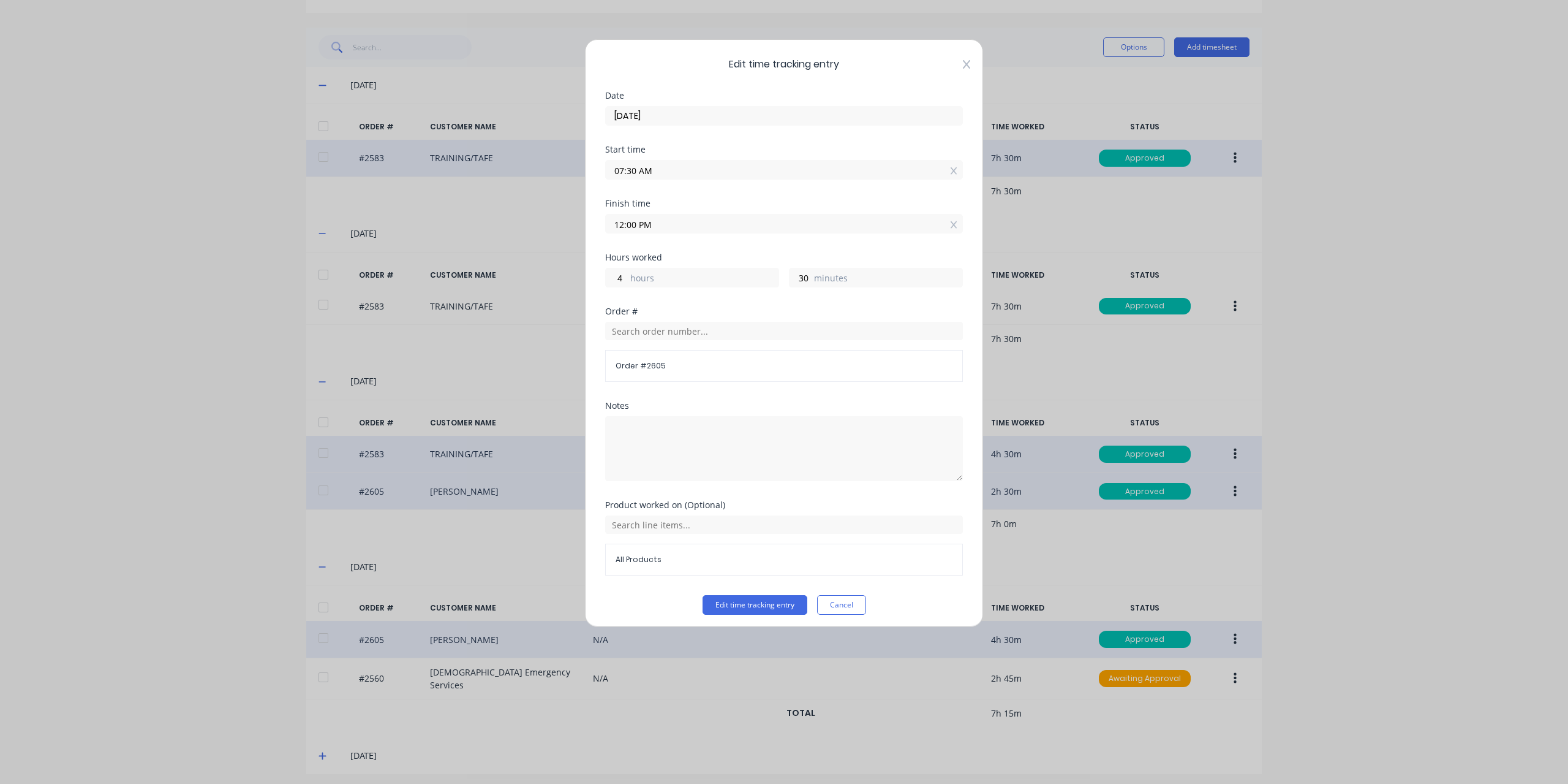
click at [962, 63] on icon at bounding box center [966, 64] width 7 height 9
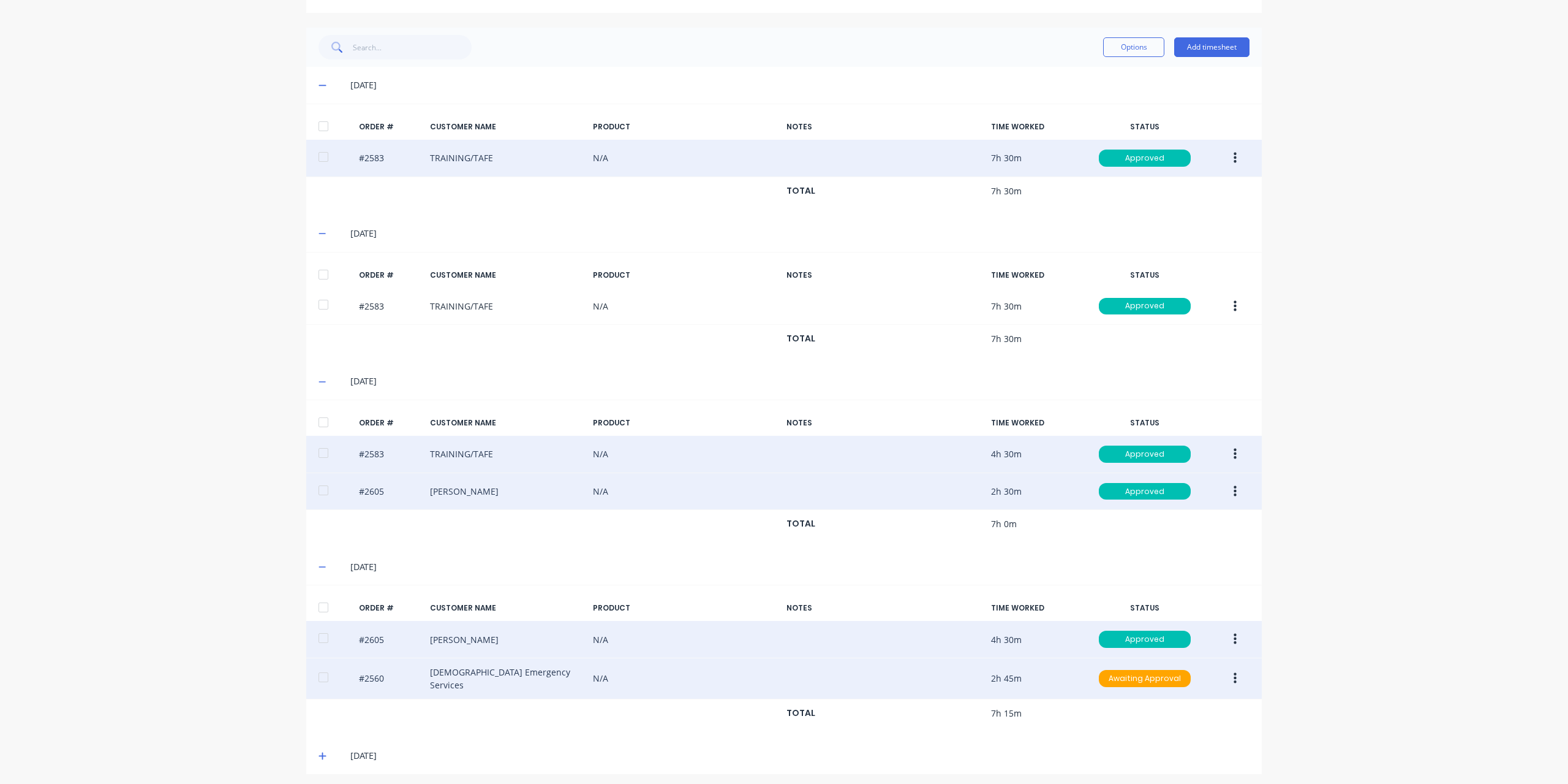
click at [1233, 680] on button "button" at bounding box center [1235, 678] width 29 height 22
click at [1158, 751] on div "Edit" at bounding box center [1191, 760] width 95 height 17
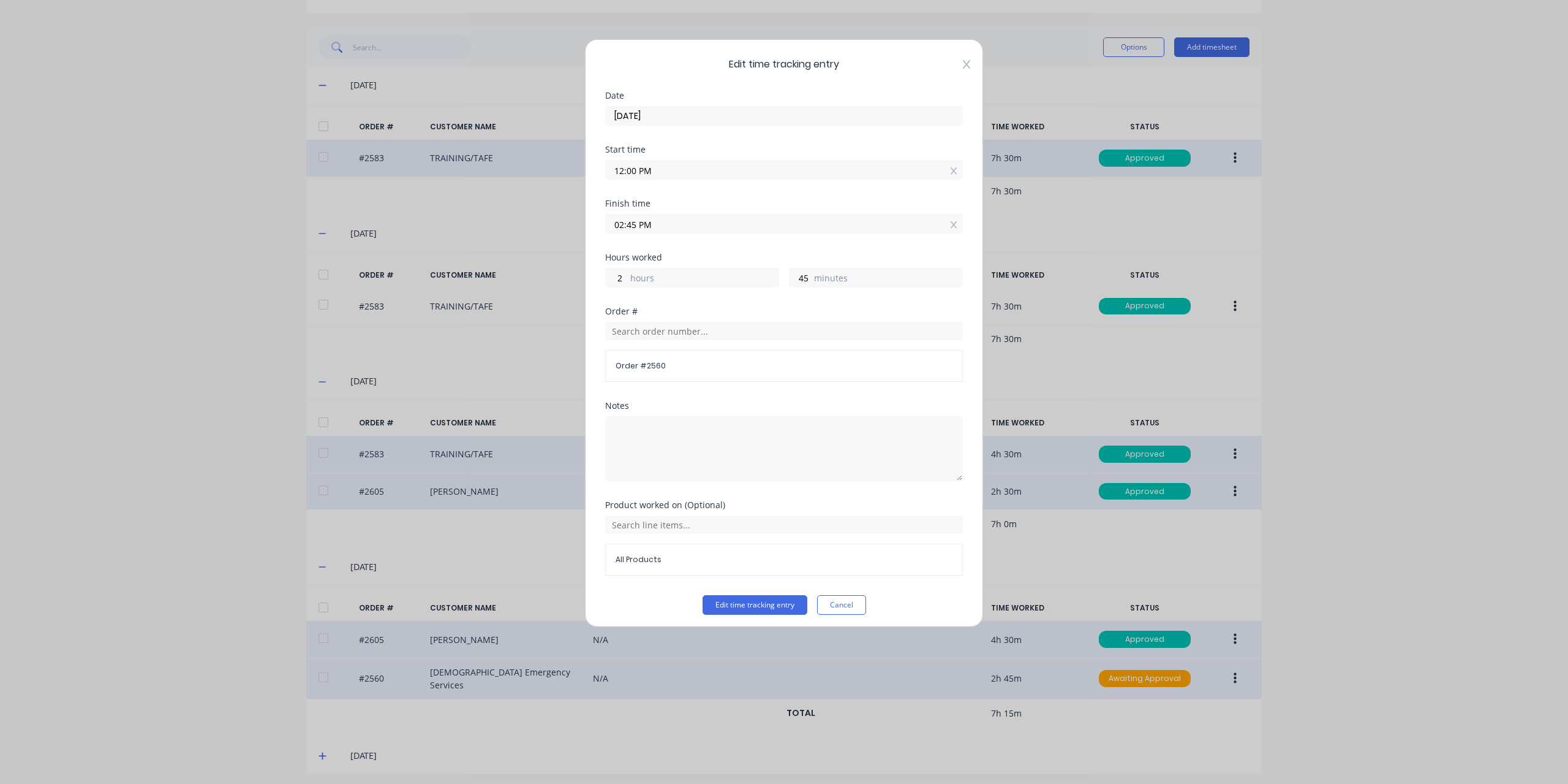
click at [962, 62] on icon at bounding box center [966, 64] width 7 height 9
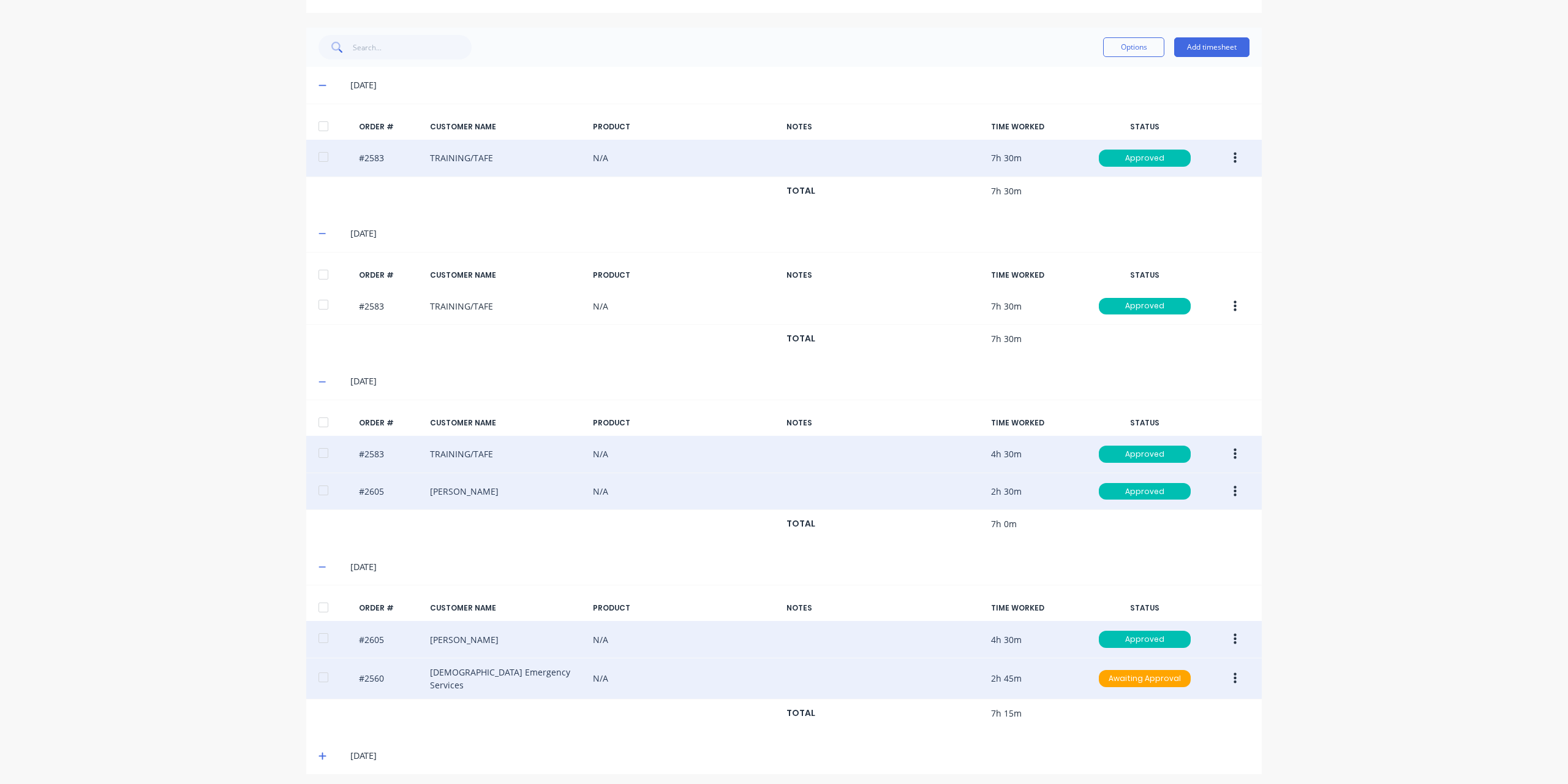
click at [1233, 637] on icon "button" at bounding box center [1235, 639] width 3 height 14
click at [1150, 717] on div "Edit" at bounding box center [1191, 720] width 95 height 17
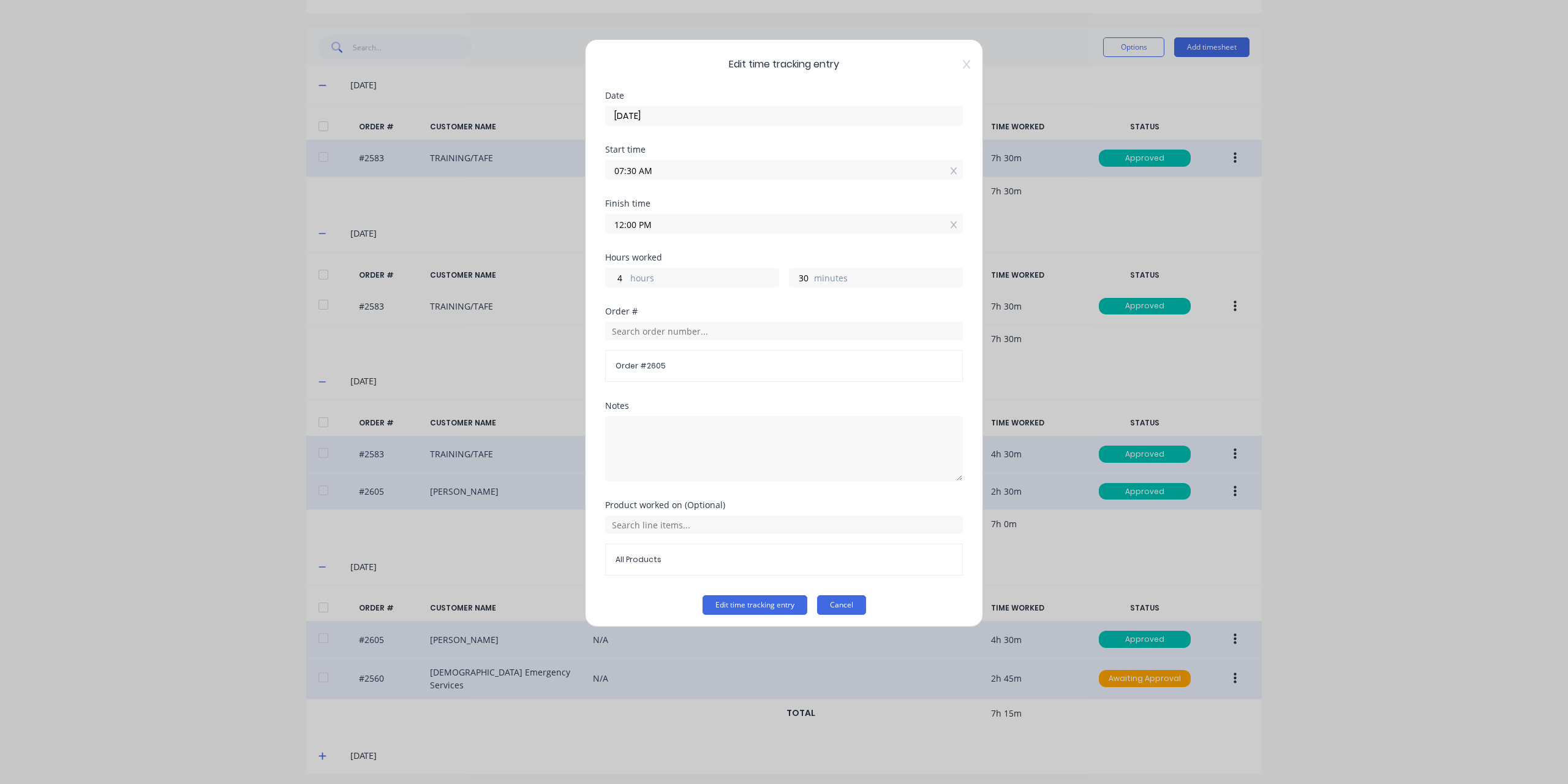
click at [852, 603] on button "Cancel" at bounding box center [842, 604] width 49 height 20
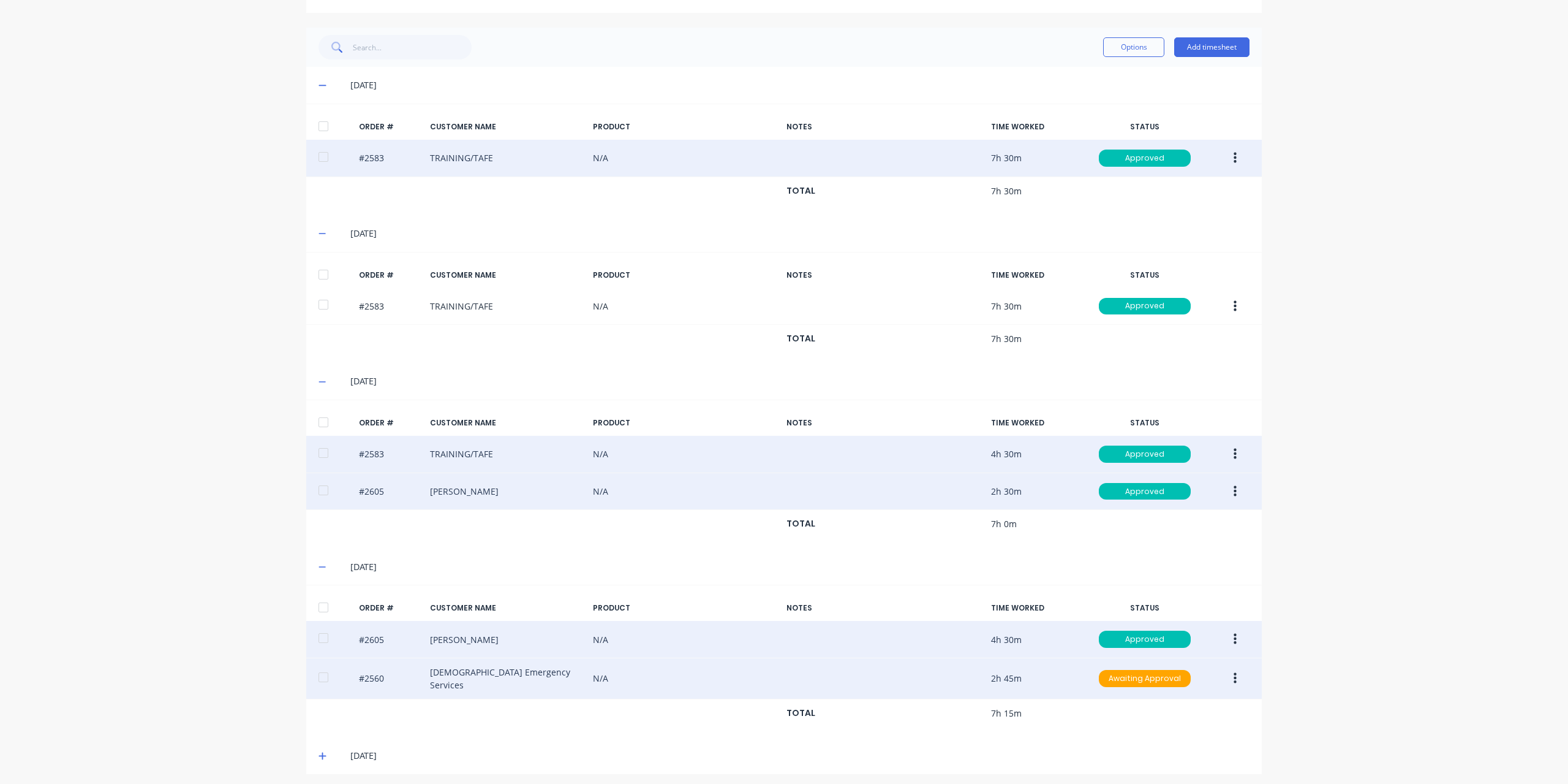
click at [1233, 674] on button "button" at bounding box center [1235, 678] width 29 height 22
click at [1146, 755] on div "Edit" at bounding box center [1191, 760] width 95 height 17
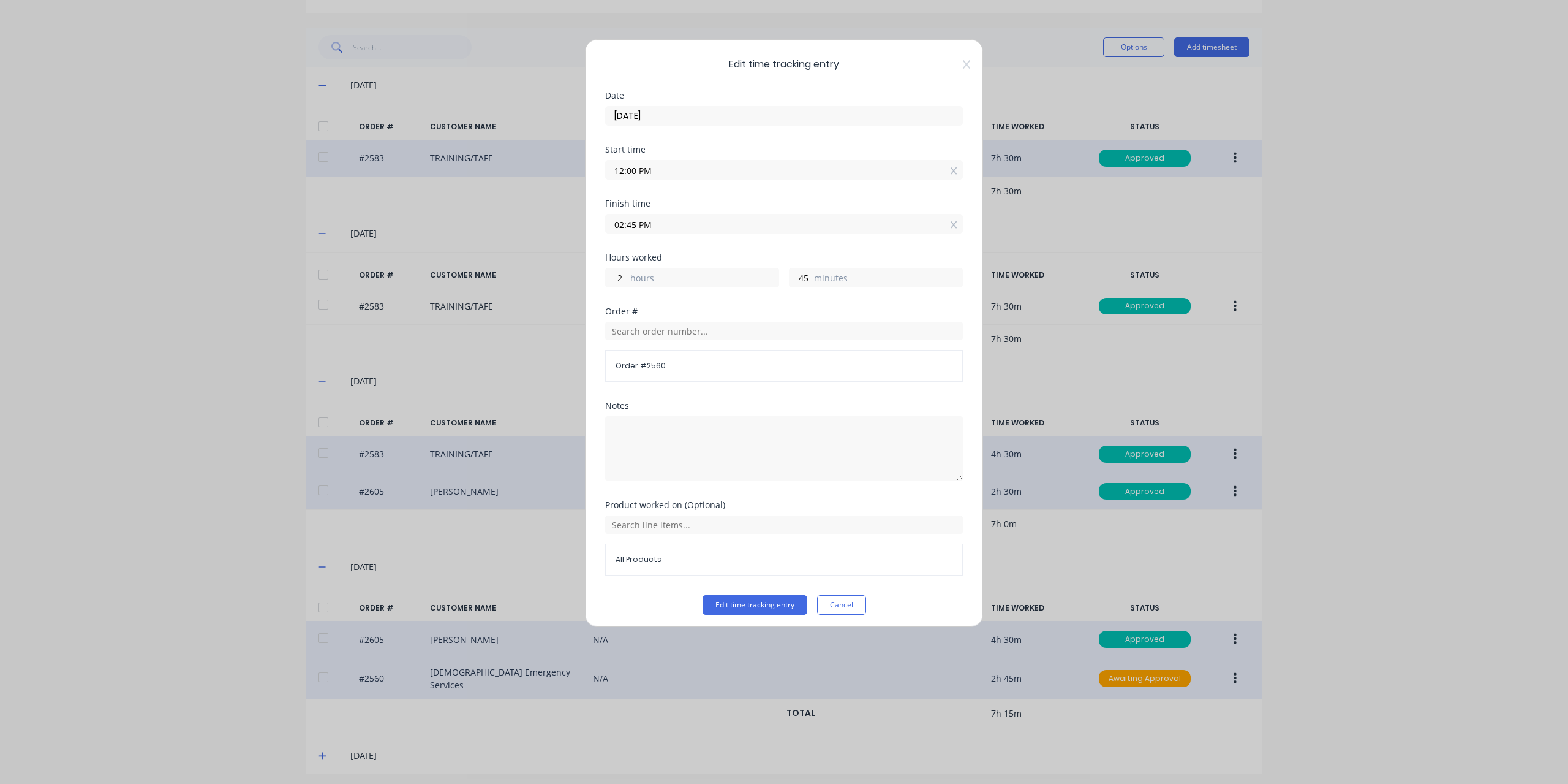
click at [849, 611] on div "Edit time tracking entry Date [DATE] Start time 12:00 PM Finish time 02:45 PM H…" at bounding box center [784, 333] width 398 height 588
click at [849, 606] on button "Cancel" at bounding box center [842, 604] width 49 height 20
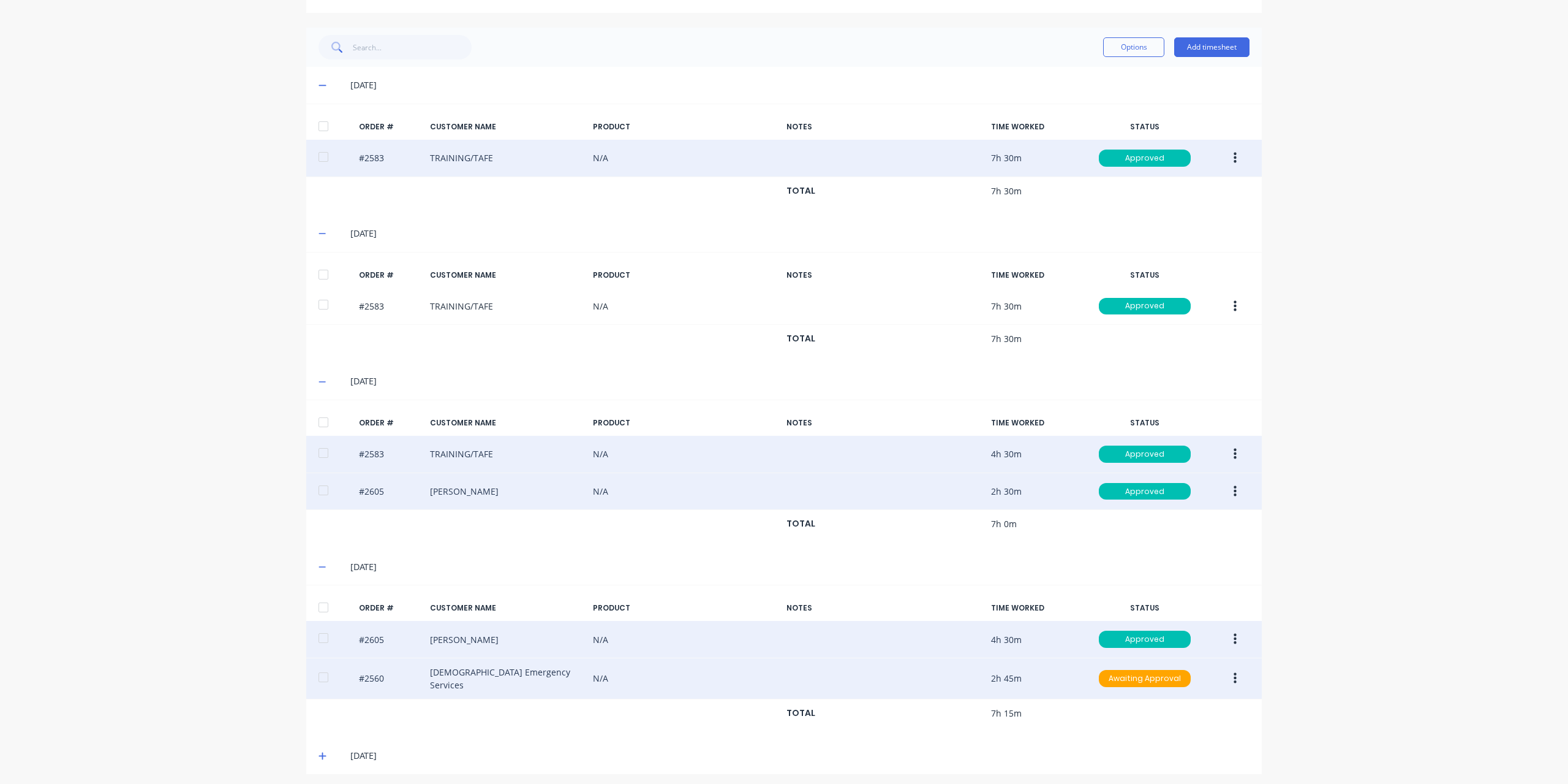
click at [318, 753] on icon at bounding box center [322, 756] width 7 height 7
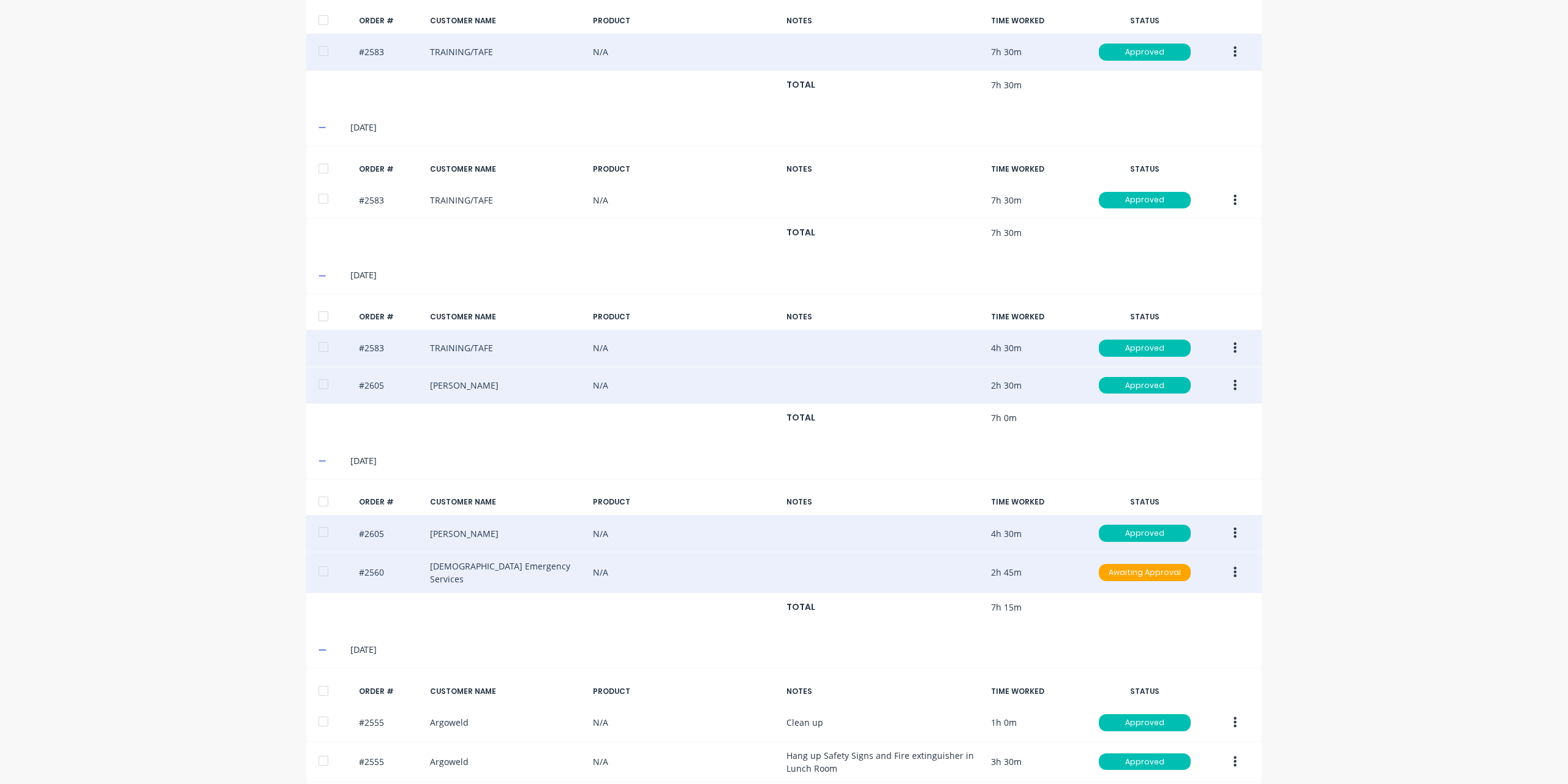
scroll to position [482, 0]
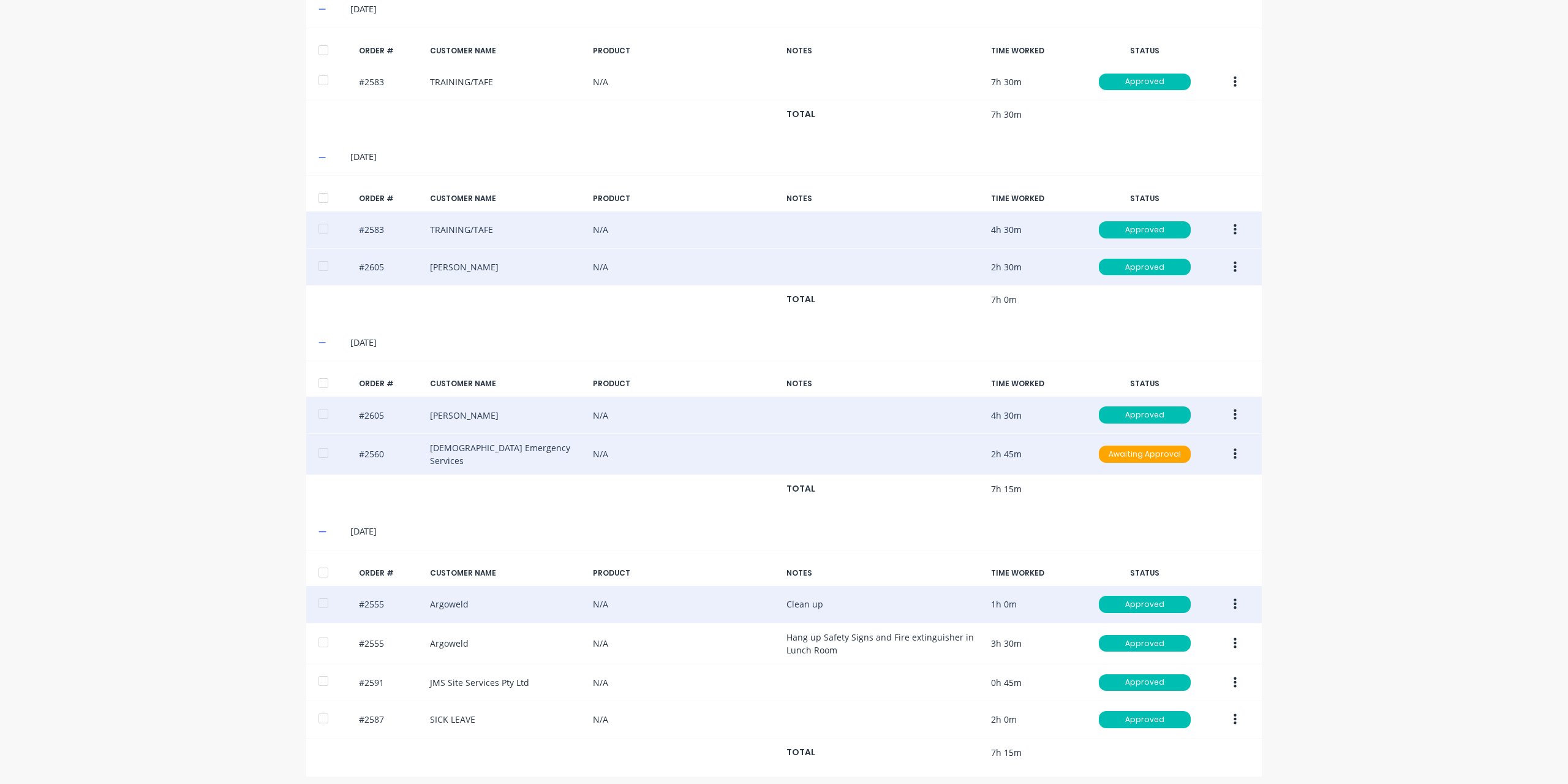
click at [1233, 599] on button "button" at bounding box center [1235, 603] width 29 height 22
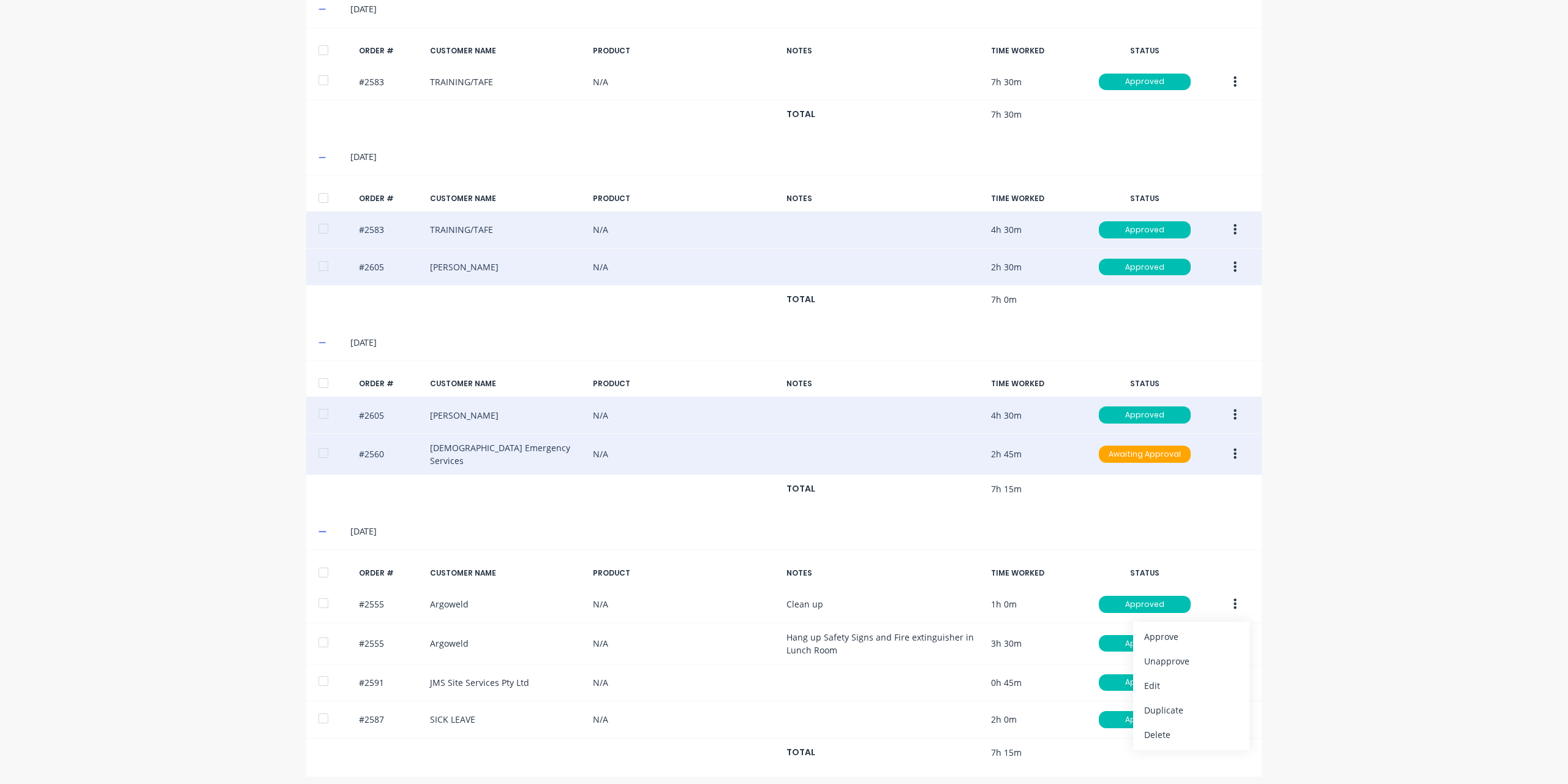
click at [1385, 642] on div "dashboard products sales purchasing productivity dashboard products Product Cat…" at bounding box center [784, 392] width 1568 height 784
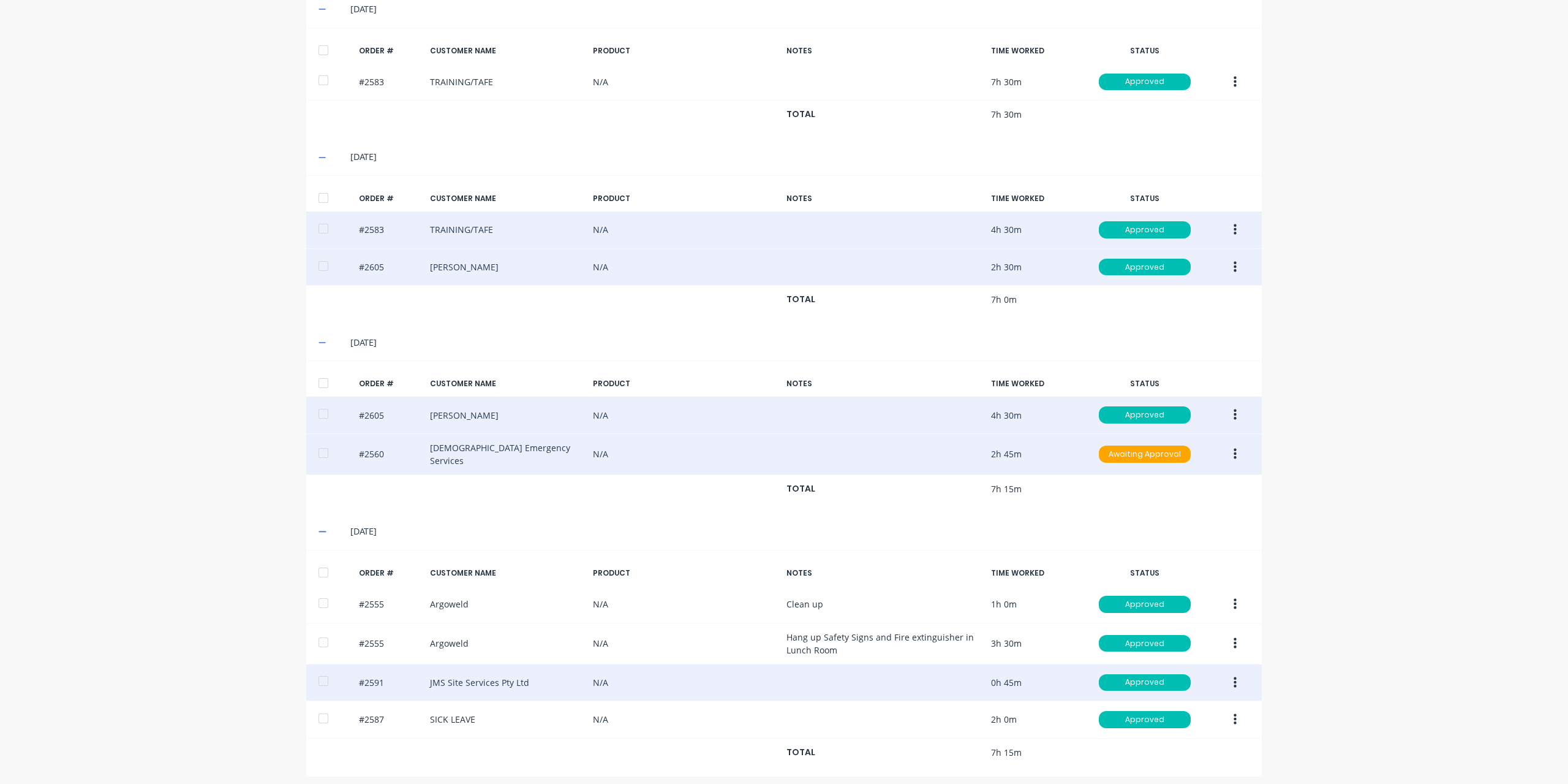
click at [1233, 680] on icon "button" at bounding box center [1235, 682] width 3 height 11
click at [1171, 755] on div "Edit" at bounding box center [1191, 764] width 95 height 17
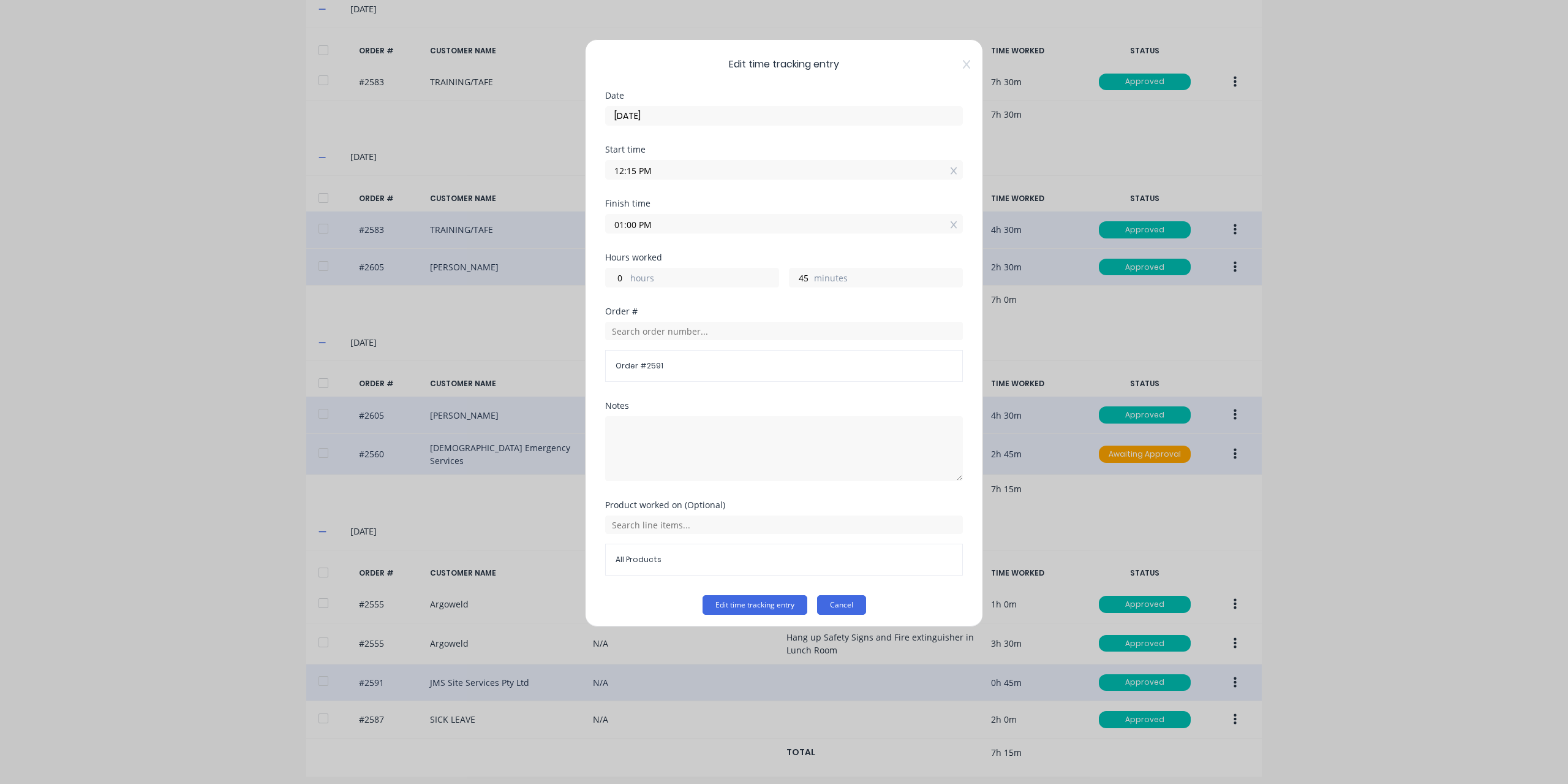
click at [839, 598] on button "Cancel" at bounding box center [842, 604] width 49 height 20
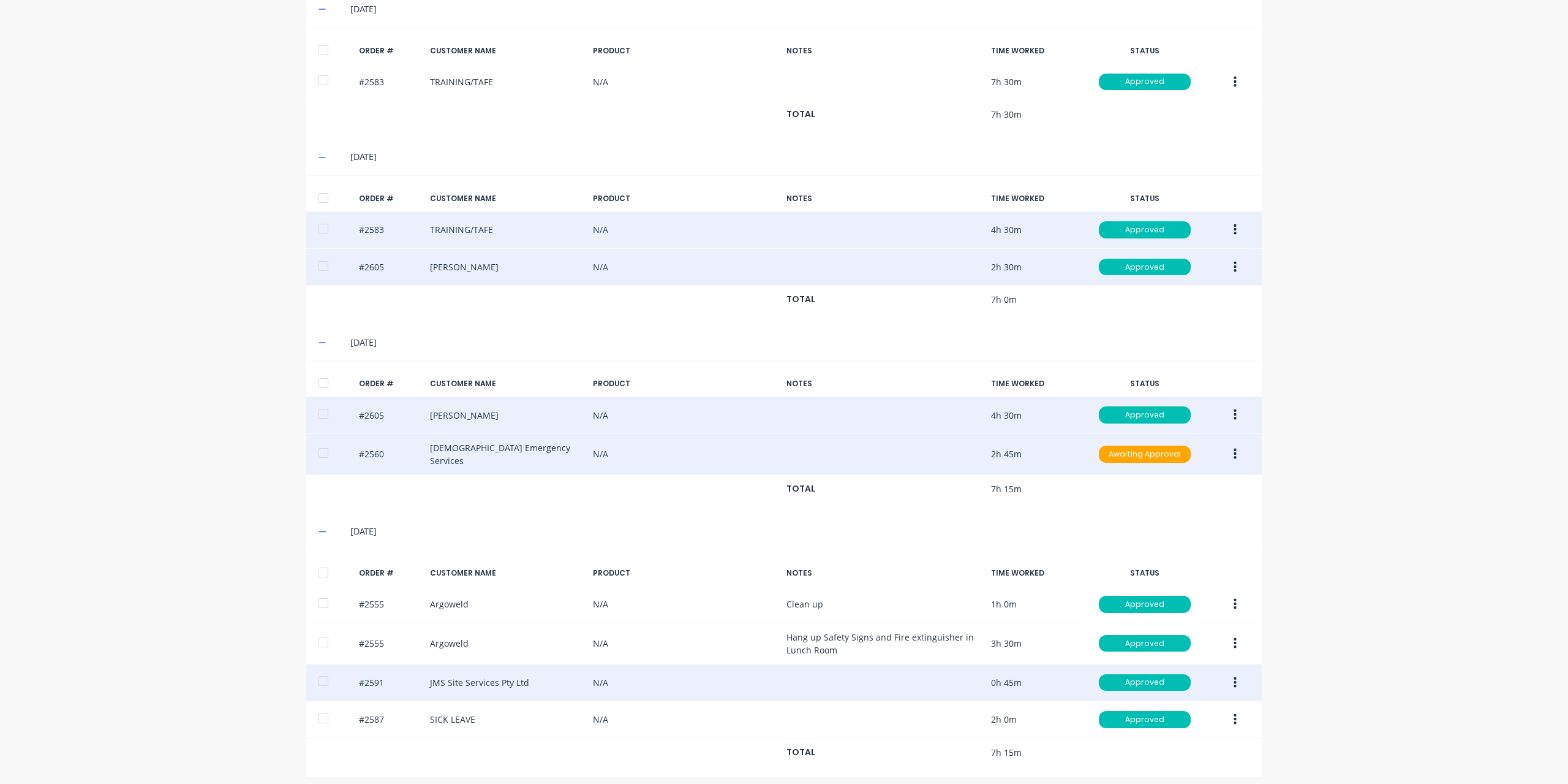
click at [1492, 121] on div "dashboard products sales purchasing productivity dashboard products Product Cat…" at bounding box center [784, 392] width 1568 height 784
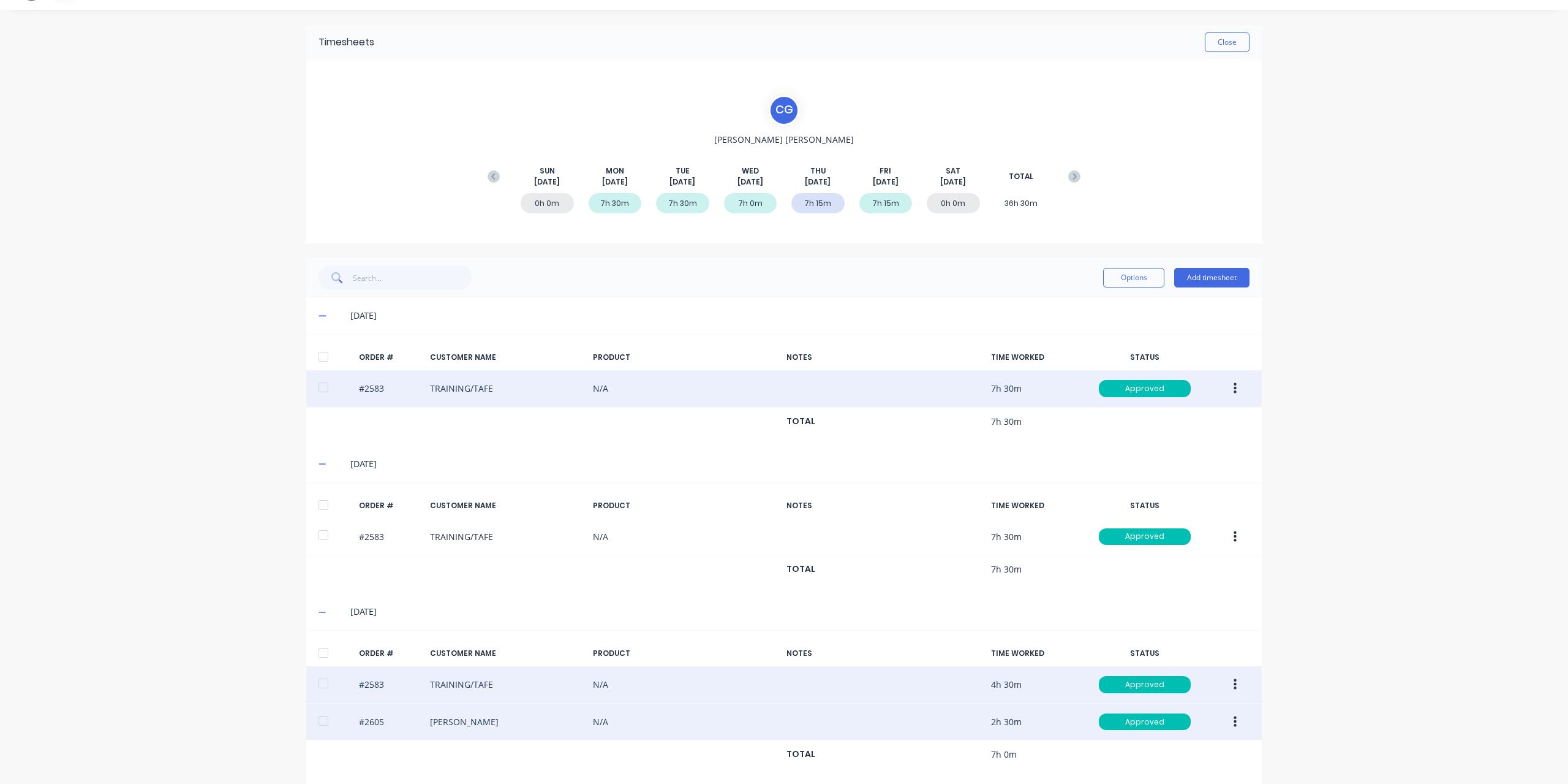
scroll to position [0, 0]
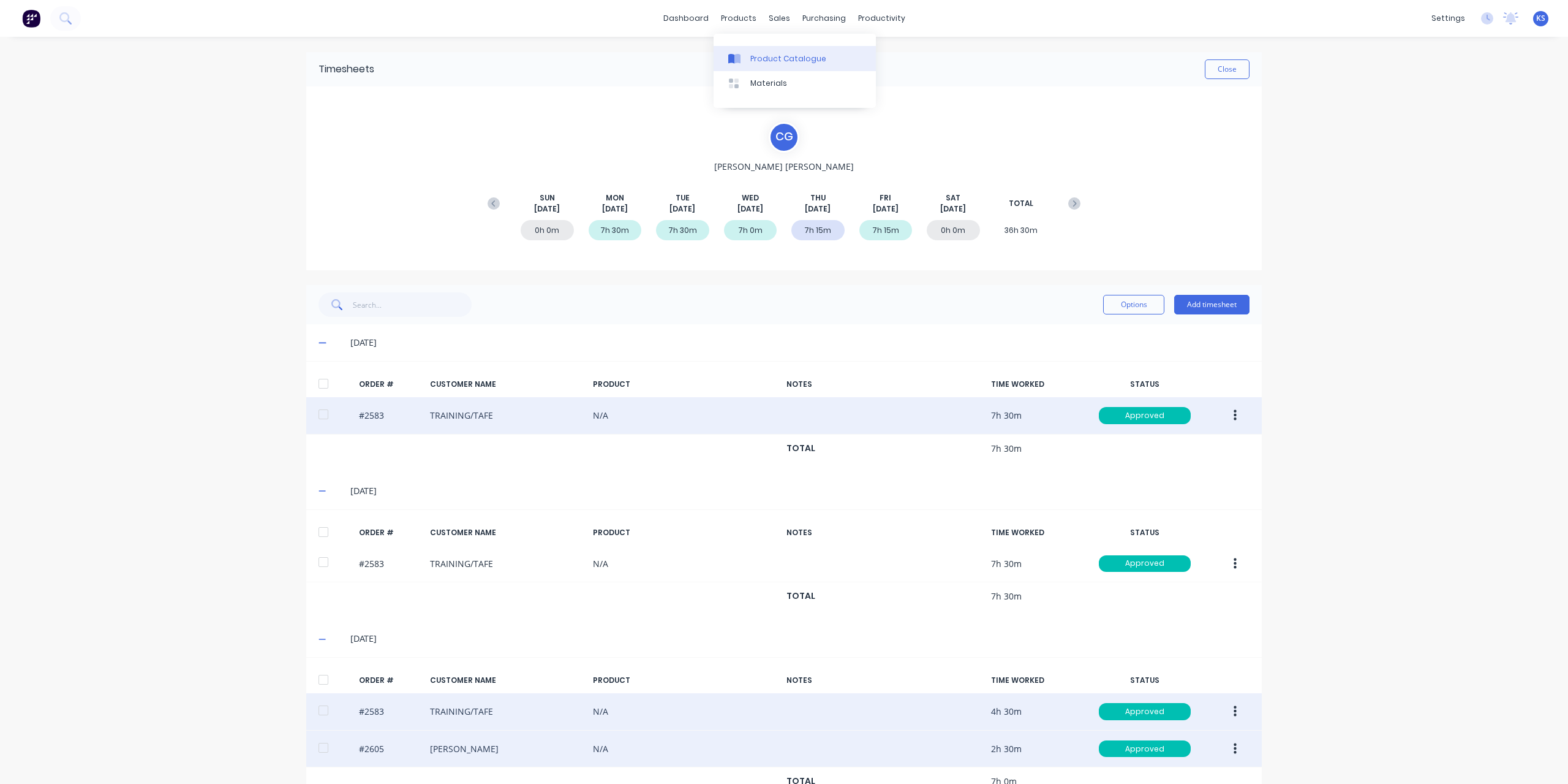
click at [769, 60] on div "Product Catalogue" at bounding box center [789, 58] width 76 height 11
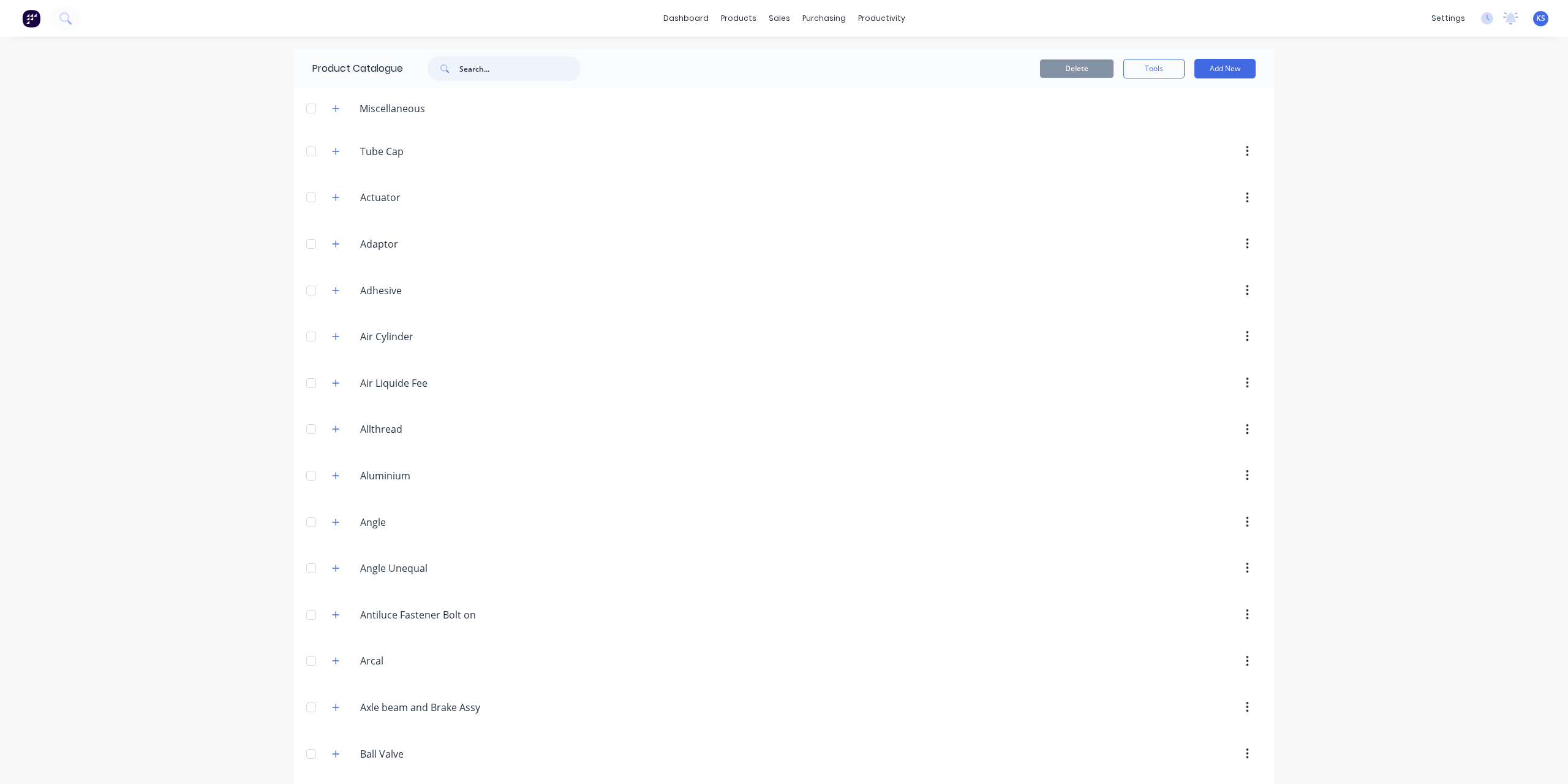
click at [516, 57] on input "text" at bounding box center [520, 69] width 121 height 24
drag, startPoint x: 473, startPoint y: 63, endPoint x: 578, endPoint y: 63, distance: 105.0
click at [578, 63] on input "rhs 100 x 75" at bounding box center [520, 69] width 121 height 24
type input "rhs"
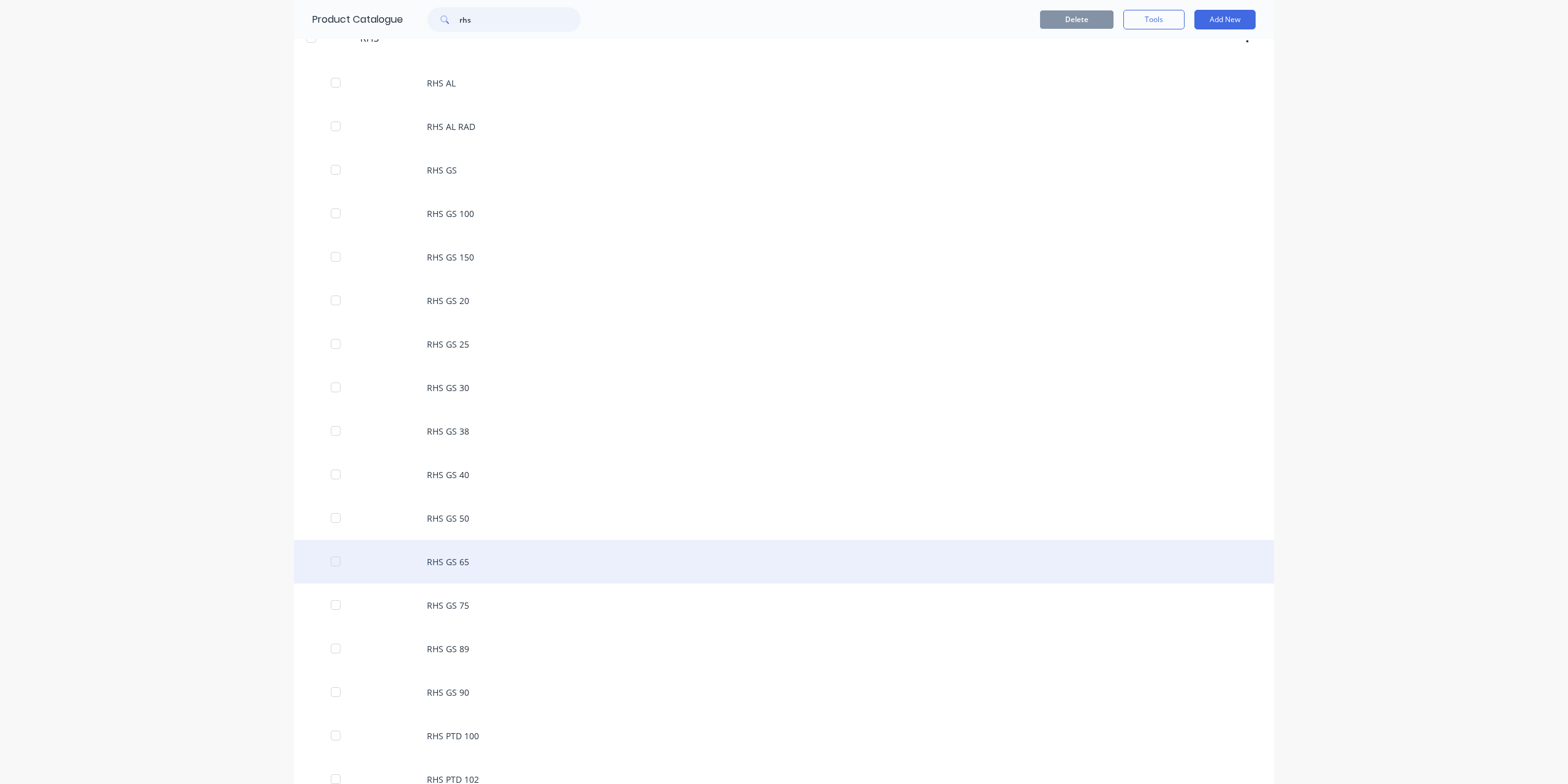
scroll to position [306, 0]
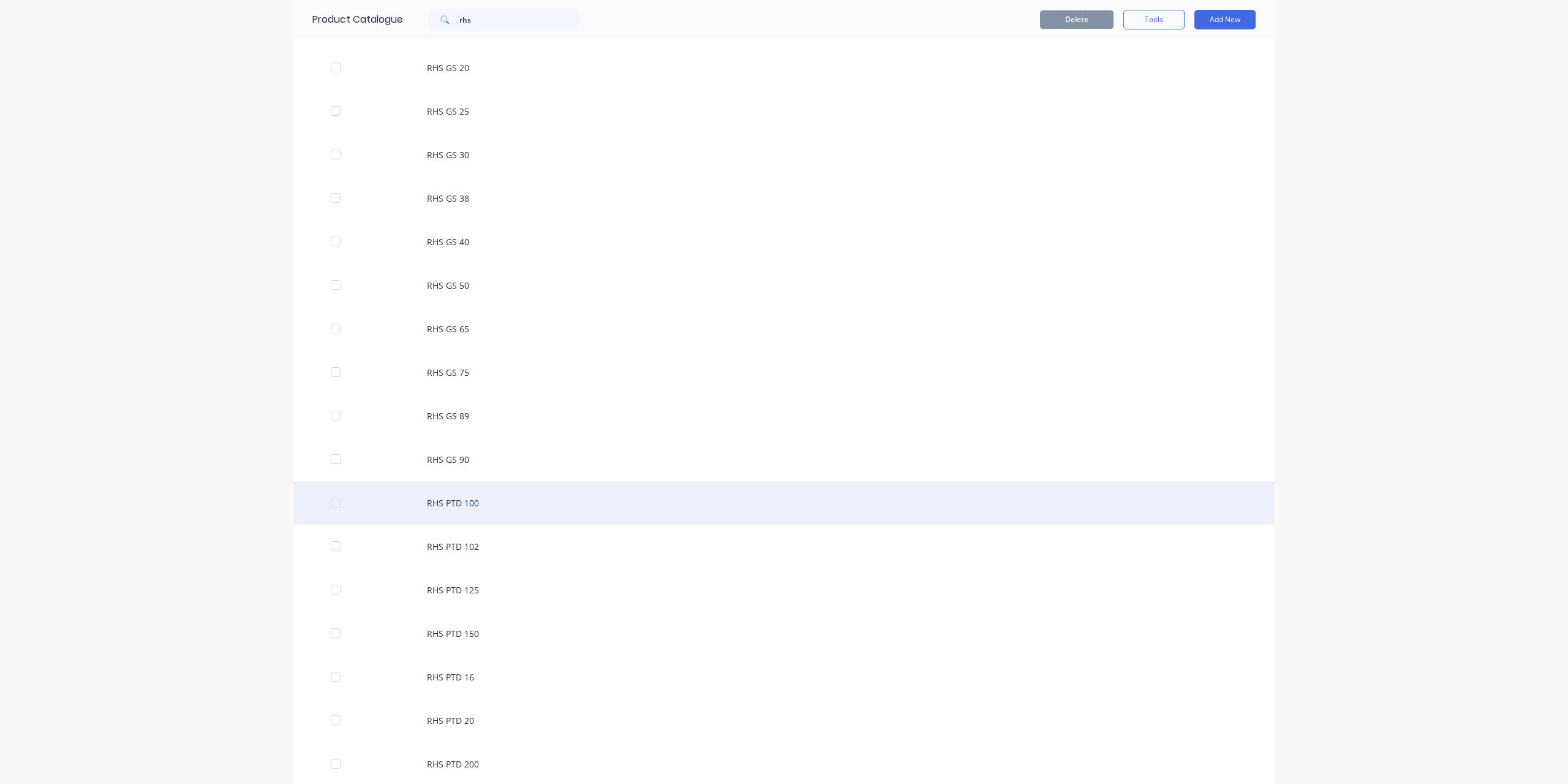
click at [459, 504] on div "RHS PTD 100" at bounding box center [784, 503] width 980 height 43
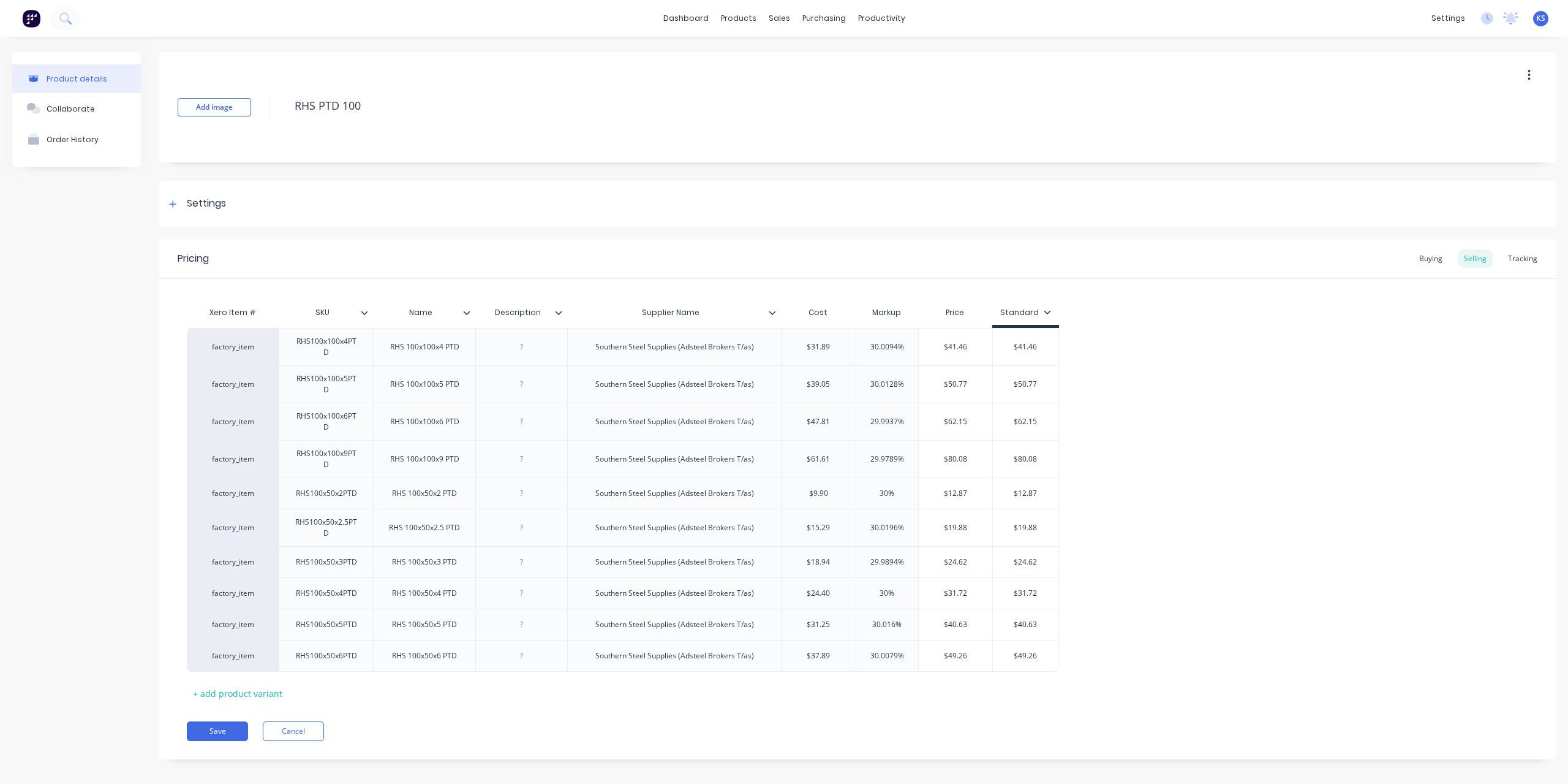
type textarea "x"
click at [69, 22] on icon at bounding box center [64, 17] width 11 height 11
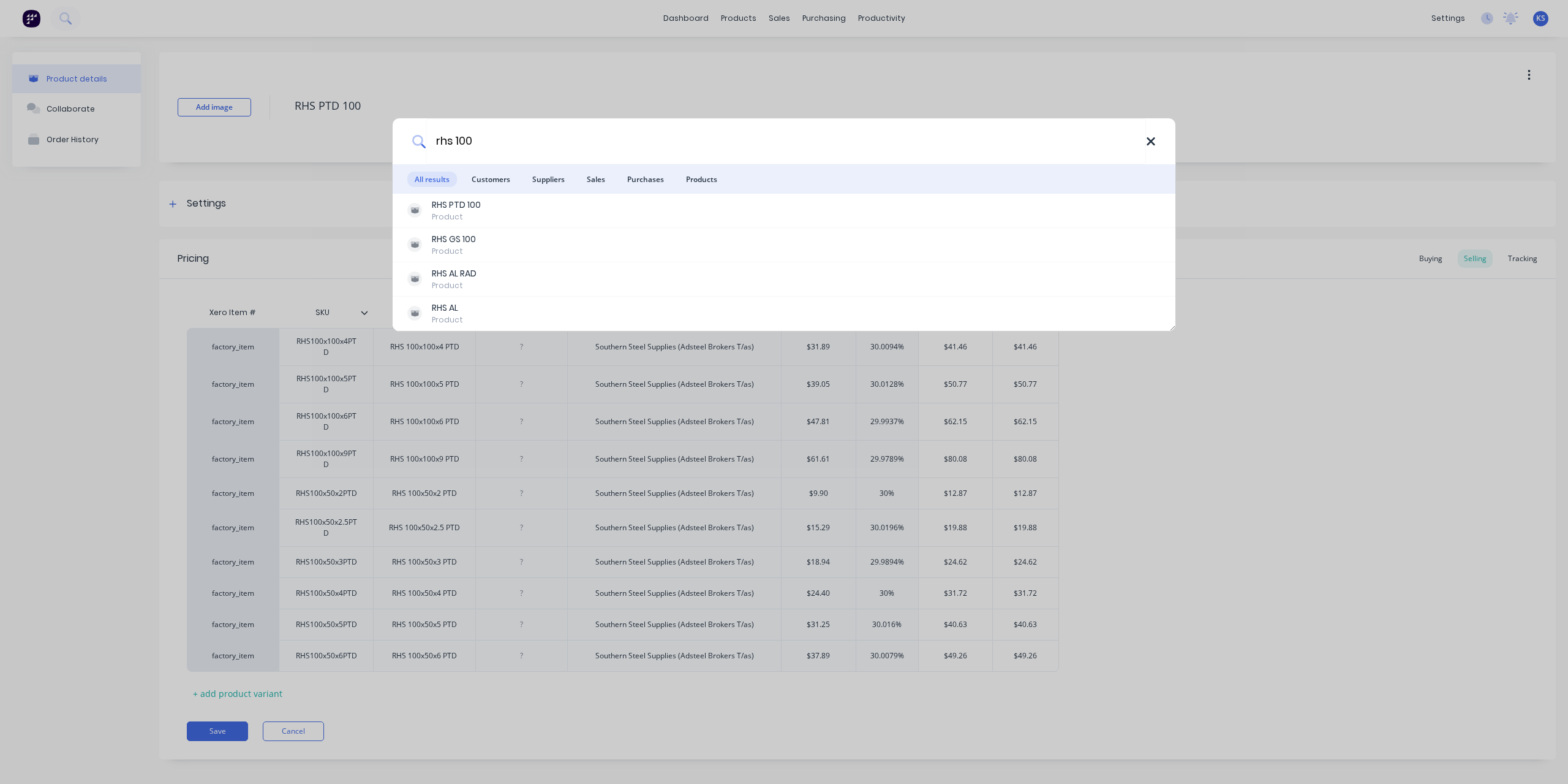
type input "rhs 100"
click at [1150, 140] on icon at bounding box center [1150, 141] width 8 height 8
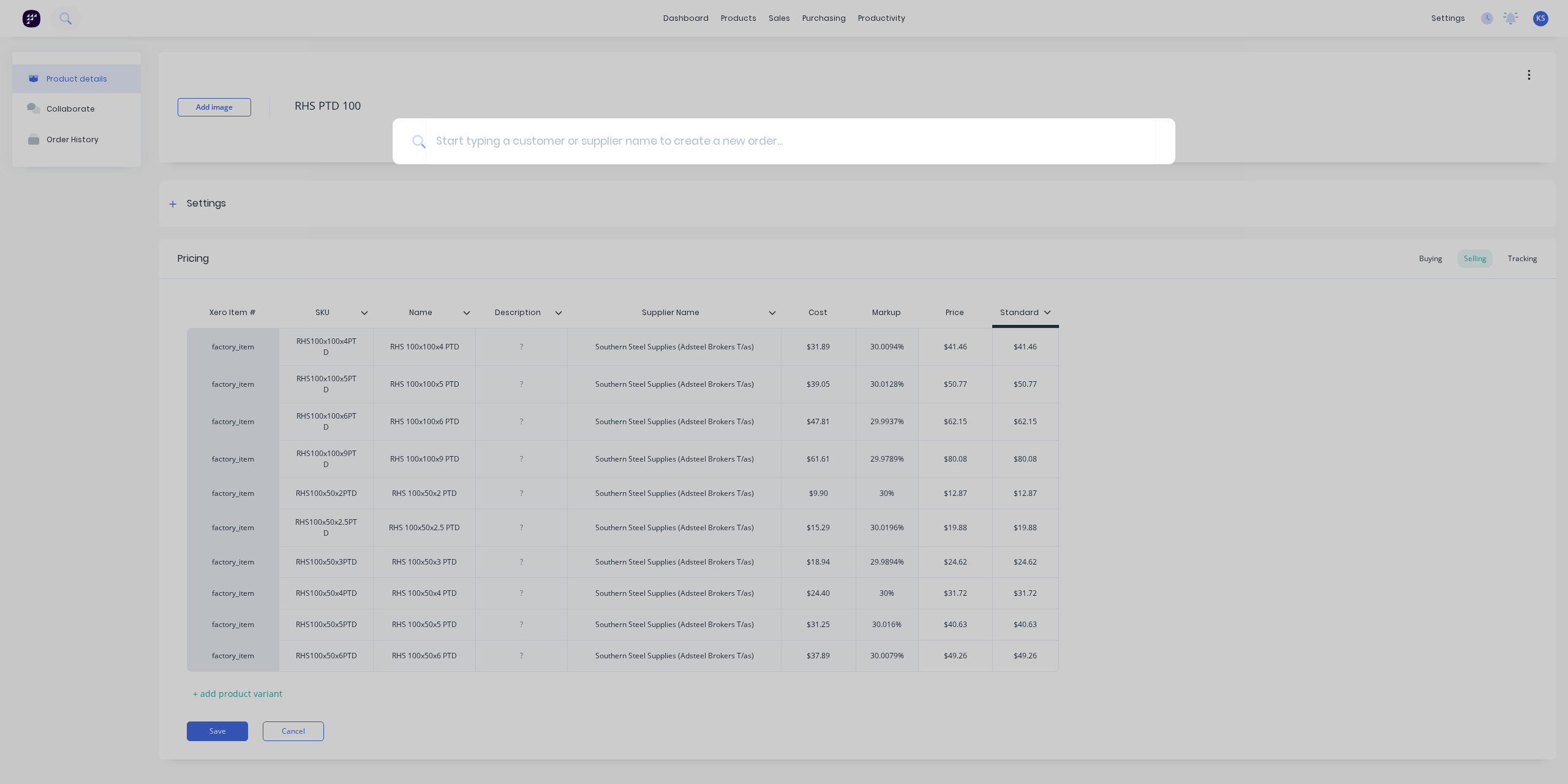
click at [1115, 282] on div at bounding box center [784, 392] width 1568 height 784
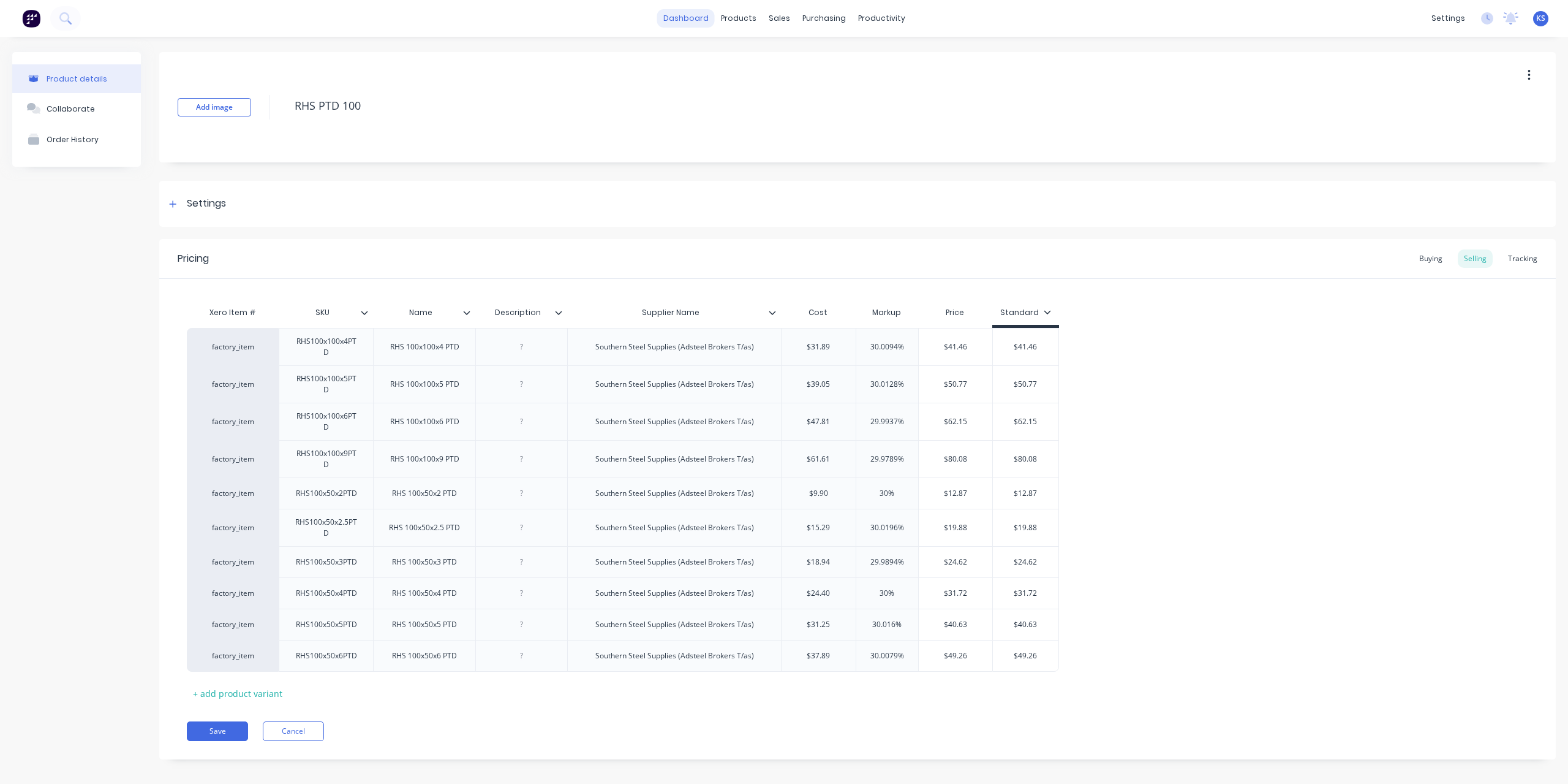
click at [688, 16] on link "dashboard" at bounding box center [686, 18] width 57 height 18
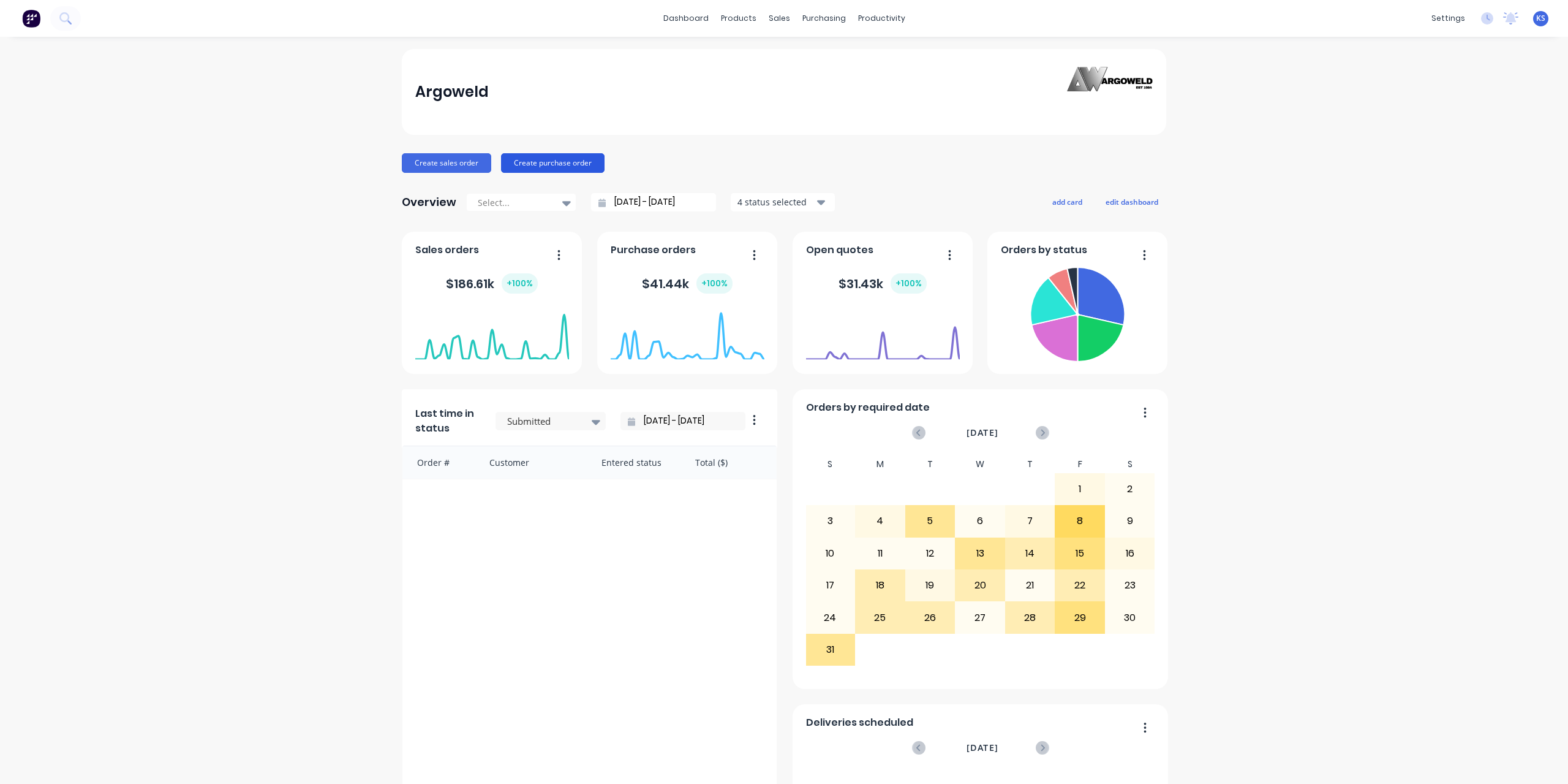
click at [534, 163] on button "Create purchase order" at bounding box center [552, 162] width 103 height 20
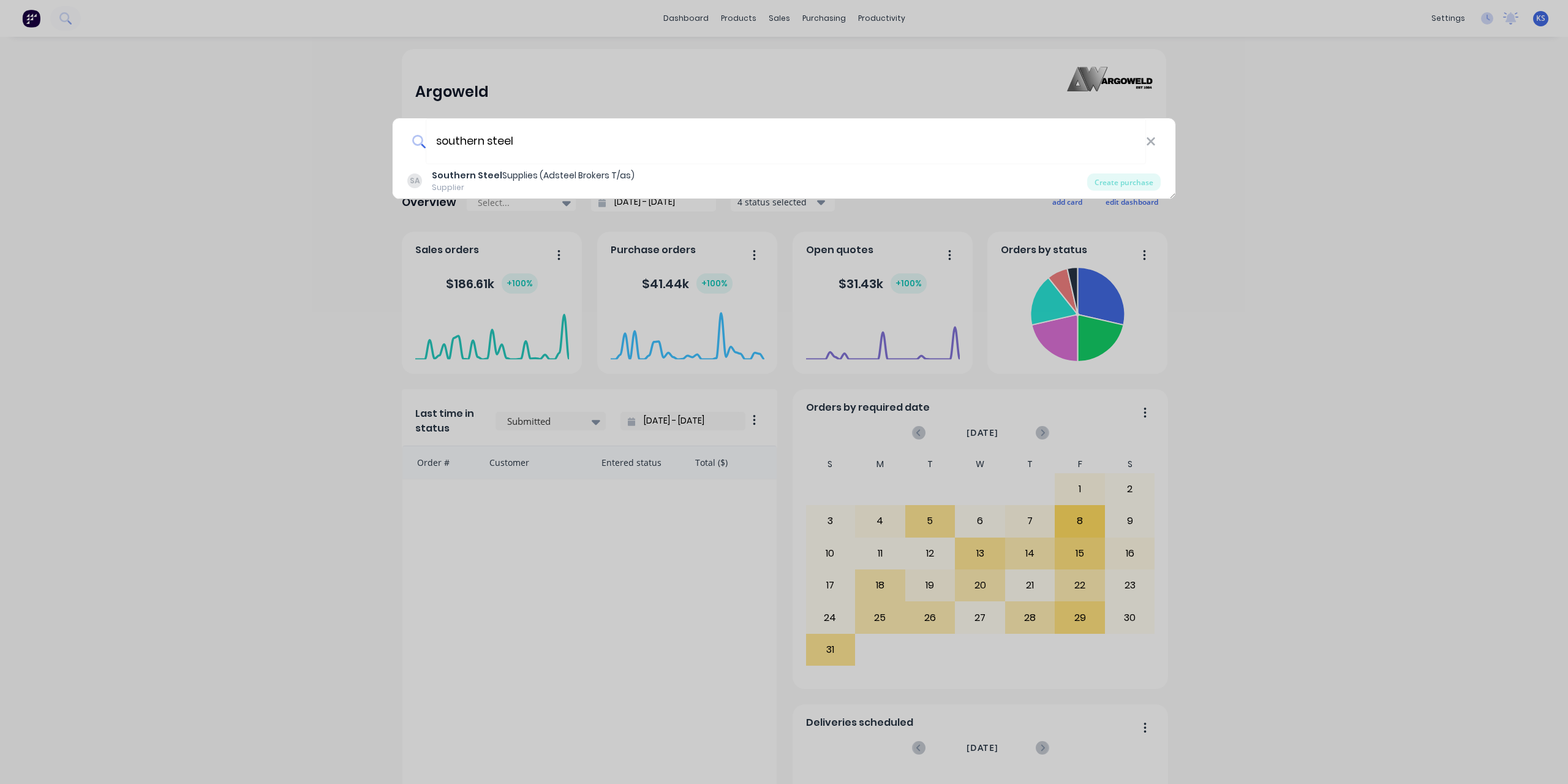
type input "southern steel"
click at [1382, 197] on div "southern steel SA Southern Steel Supplies (Adsteel Brokers T/as) Supplier Creat…" at bounding box center [784, 392] width 1568 height 784
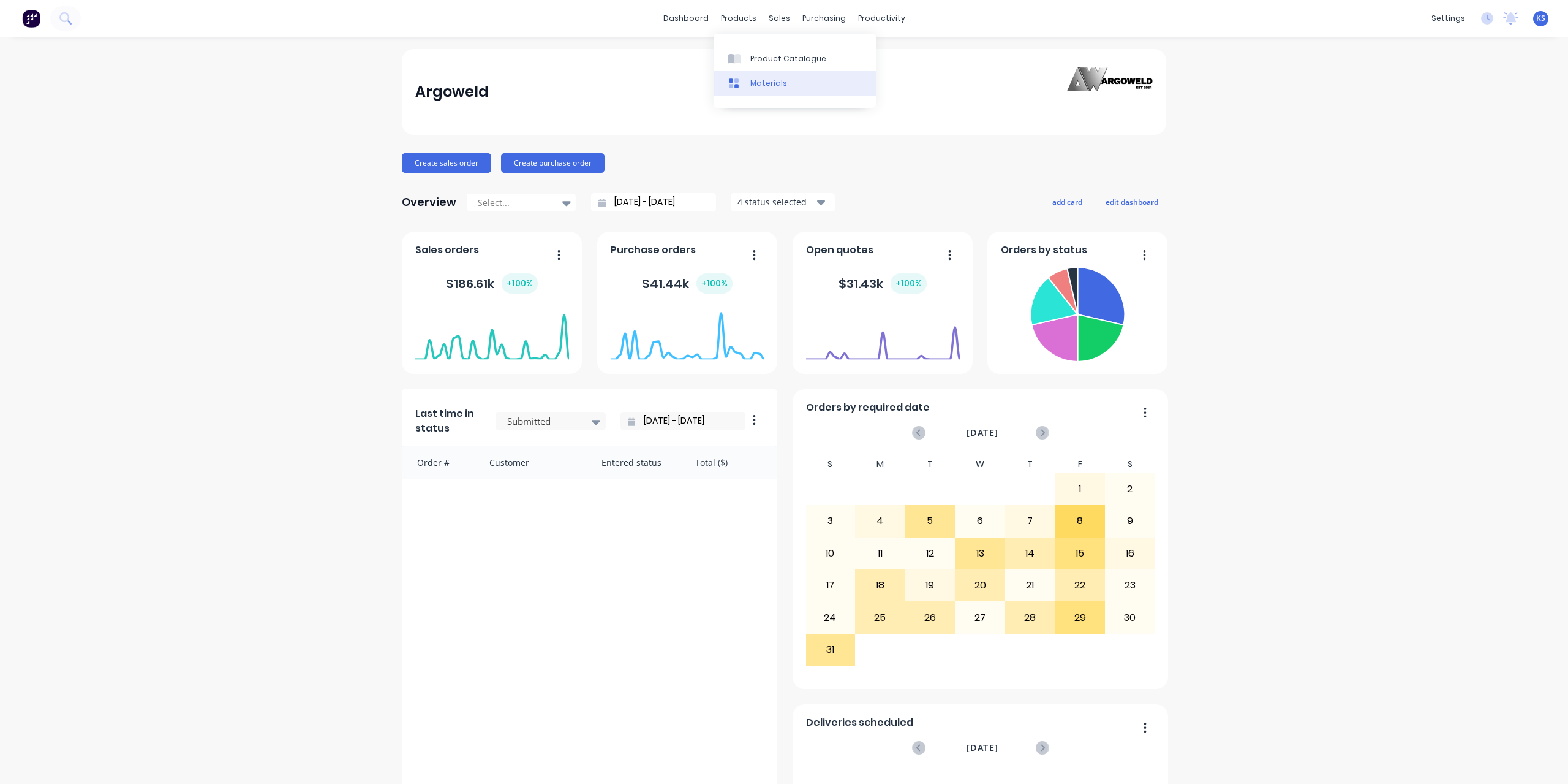
click at [761, 79] on div "Materials" at bounding box center [769, 83] width 36 height 11
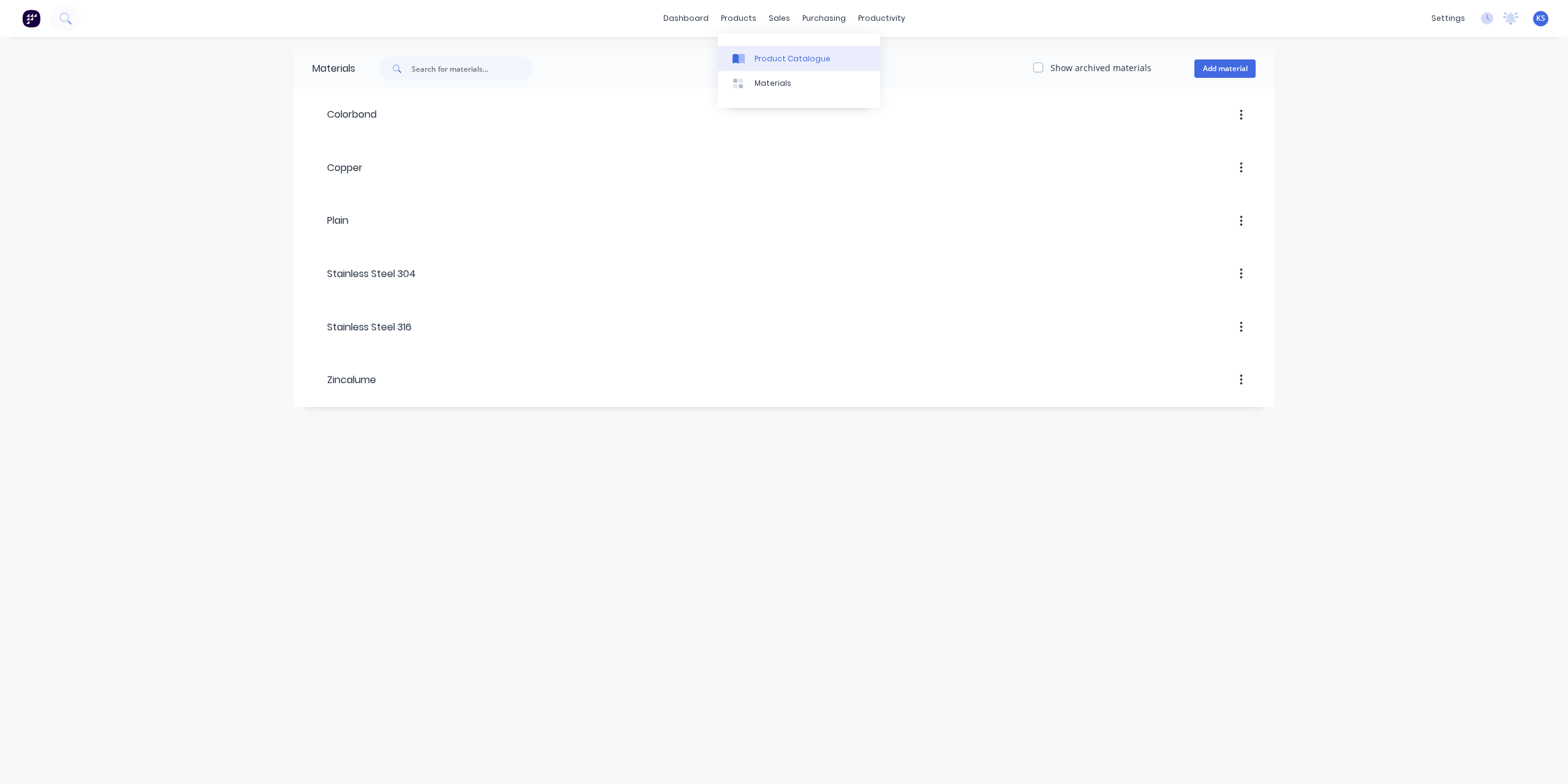
click at [776, 64] on link "Product Catalogue" at bounding box center [798, 58] width 162 height 24
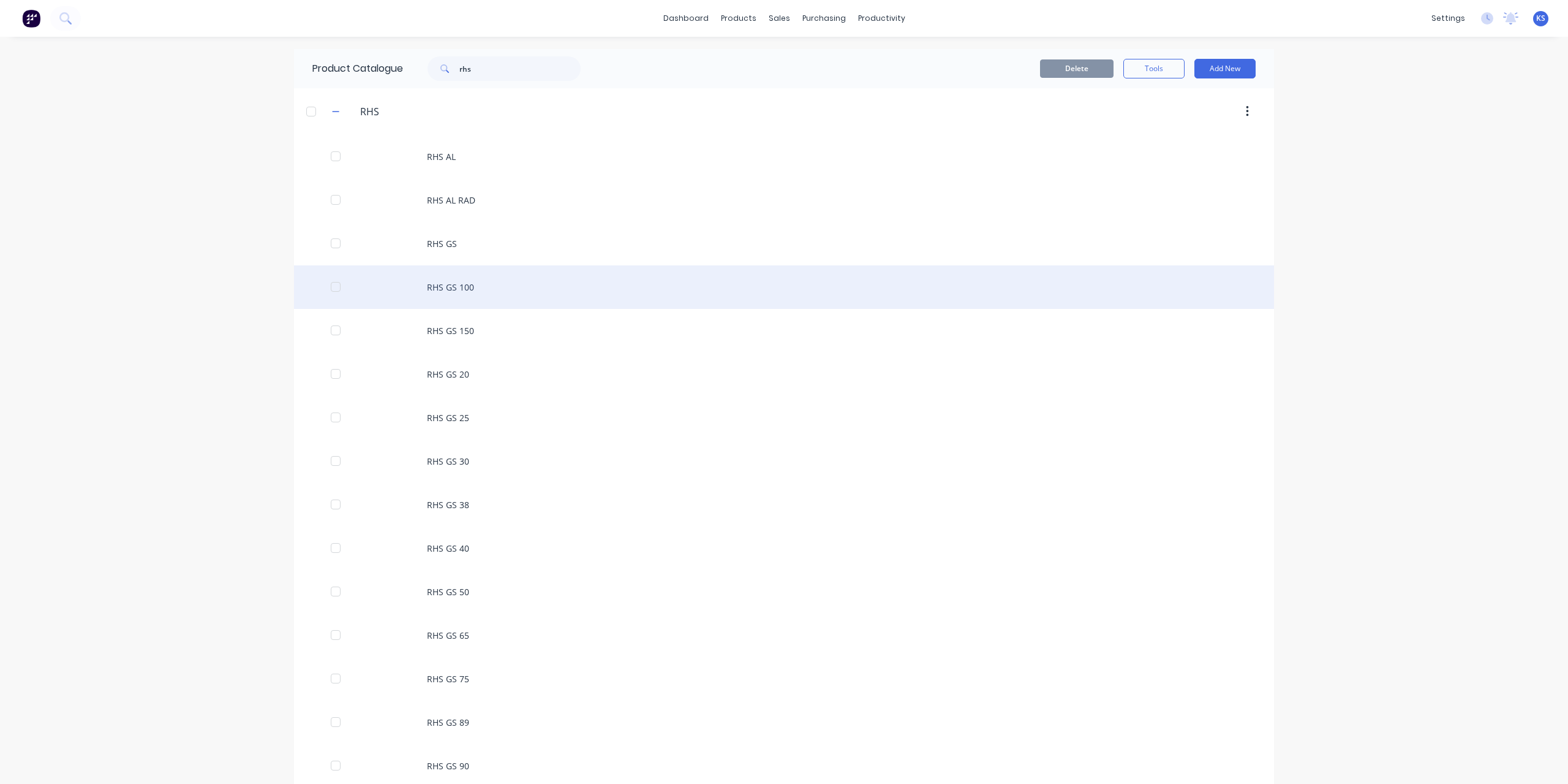
click at [465, 288] on div "RHS GS 100" at bounding box center [784, 287] width 980 height 43
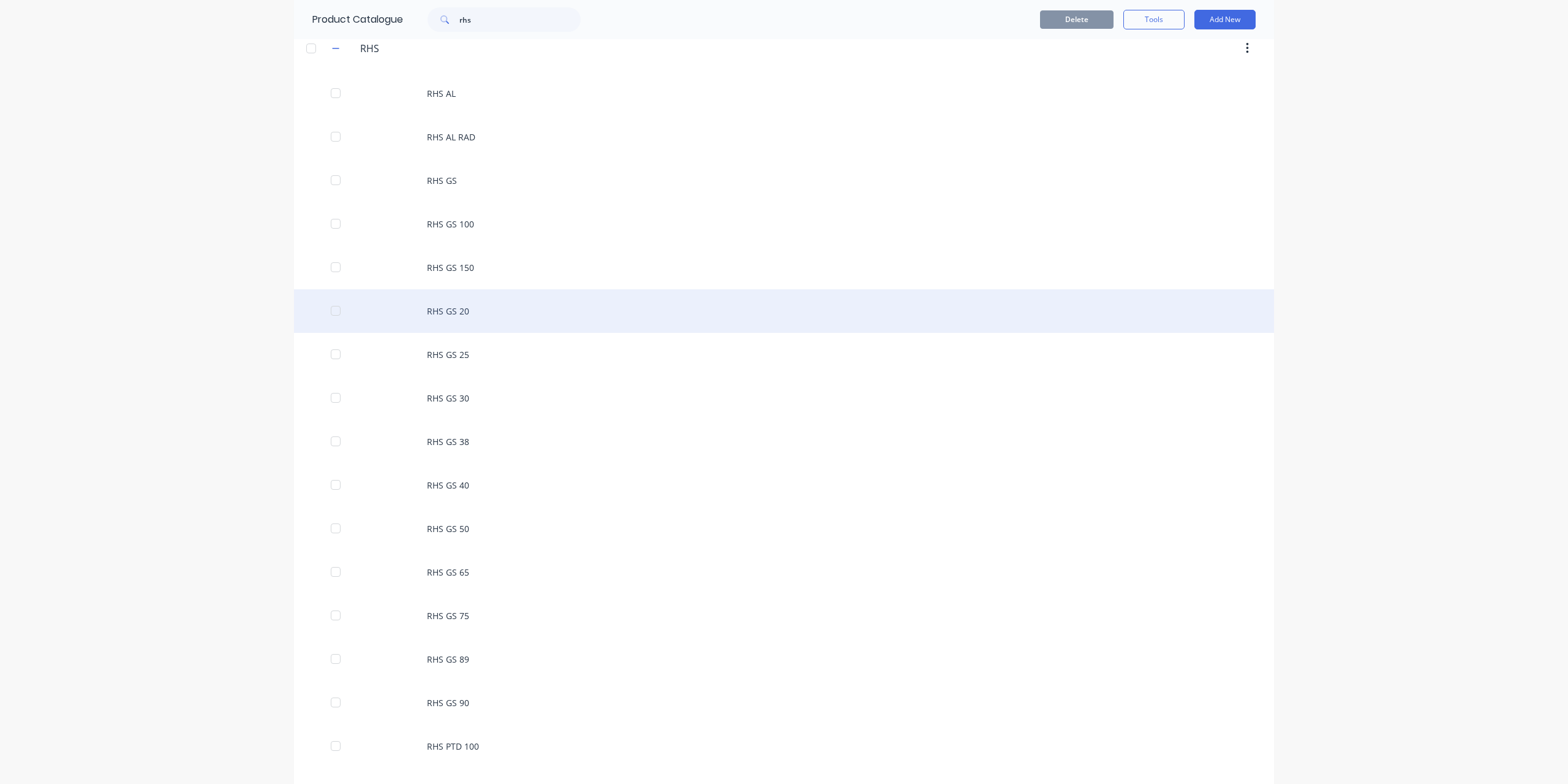
scroll to position [245, 0]
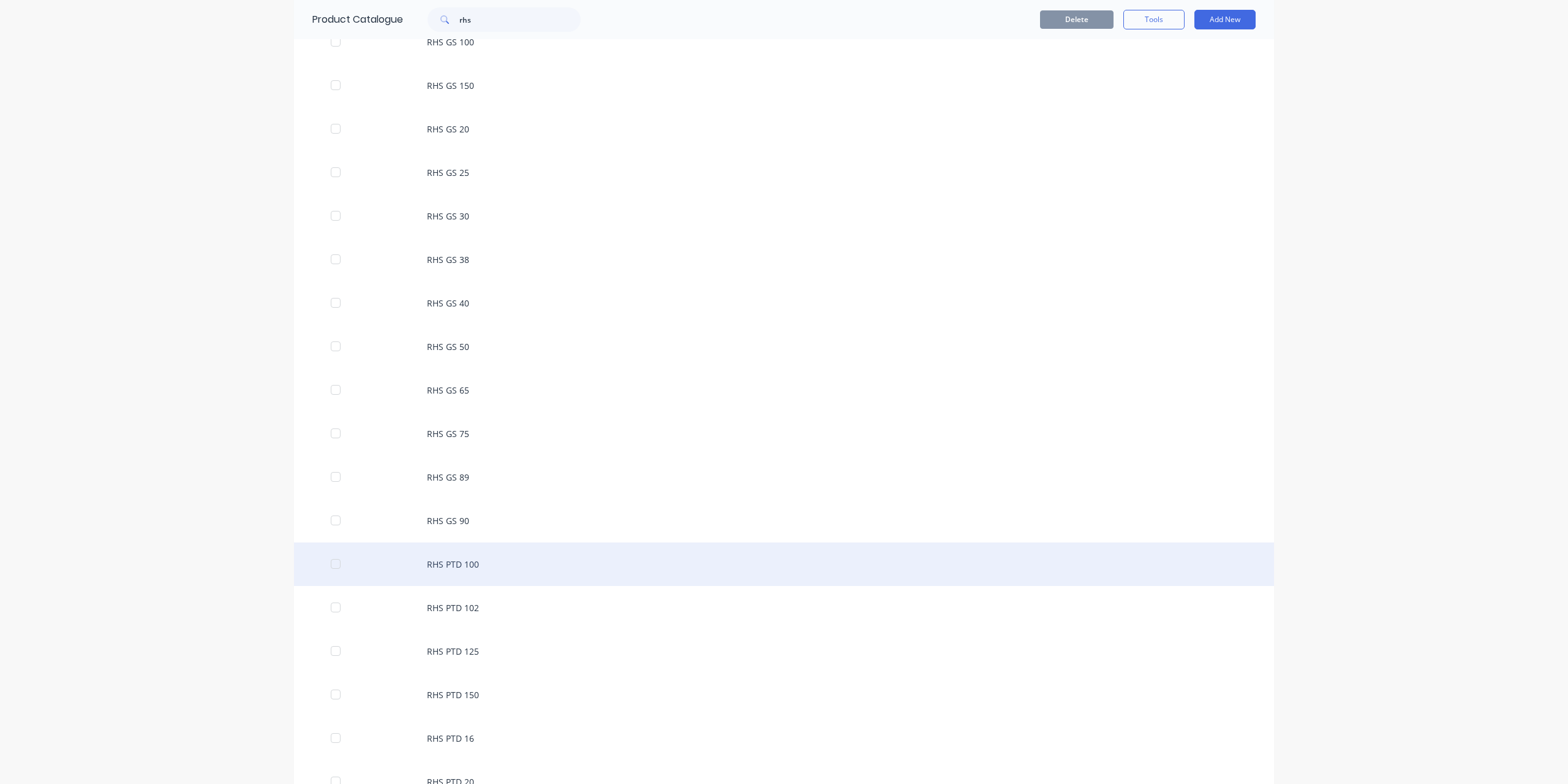
click at [470, 568] on div "RHS PTD 100" at bounding box center [784, 564] width 980 height 43
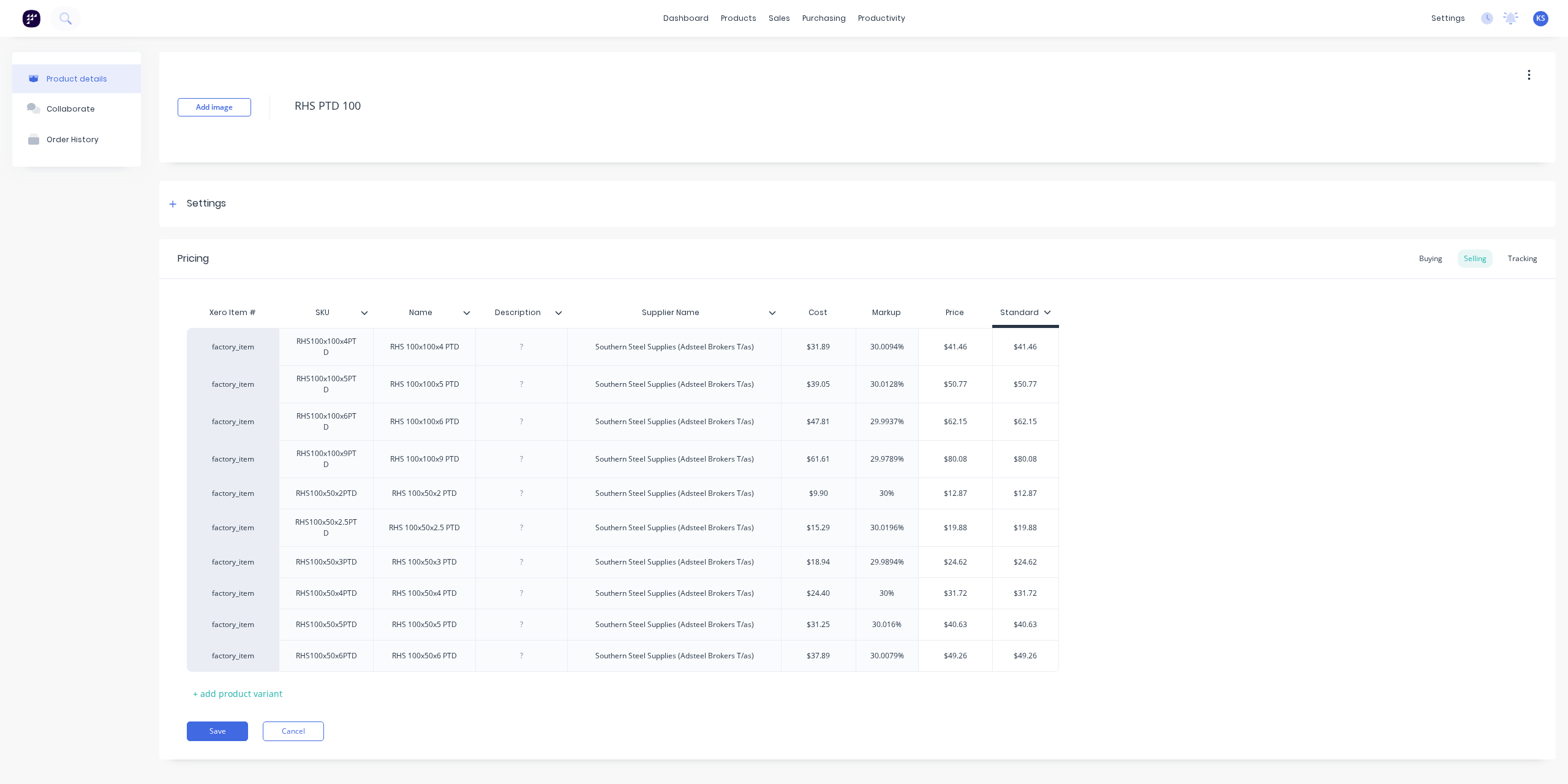
click at [678, 8] on div "dashboard products sales purchasing productivity dashboard products Product Cat…" at bounding box center [784, 18] width 1568 height 36
click at [678, 19] on link "dashboard" at bounding box center [686, 18] width 57 height 18
